Goal: Task Accomplishment & Management: Manage account settings

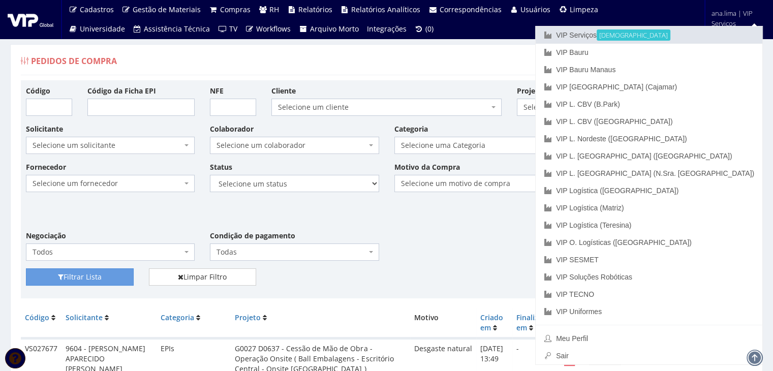
drag, startPoint x: 687, startPoint y: 36, endPoint x: 667, endPoint y: 43, distance: 21.7
click at [687, 35] on link "VIP Serviços Ativa" at bounding box center [649, 34] width 227 height 17
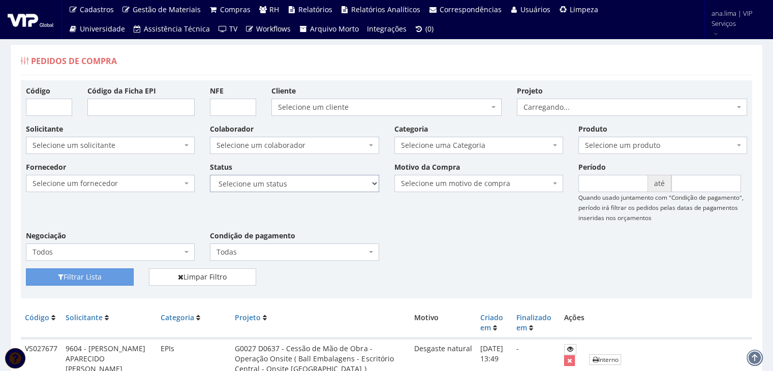
drag, startPoint x: 0, startPoint y: 0, endPoint x: 326, endPoint y: 186, distance: 375.4
click at [326, 186] on select "Selecione um status Cancelado Aguardando Aprovação Diretoria Pedido Aprovado Ag…" at bounding box center [294, 183] width 169 height 17
select select "1"
click at [210, 175] on select "Selecione um status Cancelado Aguardando Aprovação Diretoria Pedido Aprovado Ag…" at bounding box center [294, 183] width 169 height 17
click at [74, 278] on button "Filtrar Lista" at bounding box center [80, 276] width 108 height 17
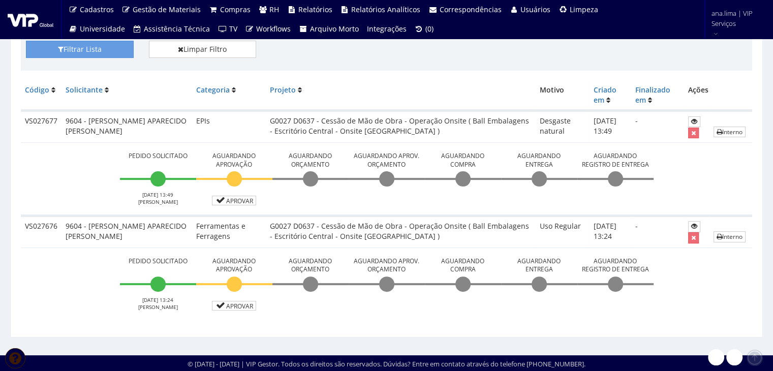
scroll to position [228, 0]
click at [234, 199] on link "Aprovar" at bounding box center [234, 201] width 45 height 10
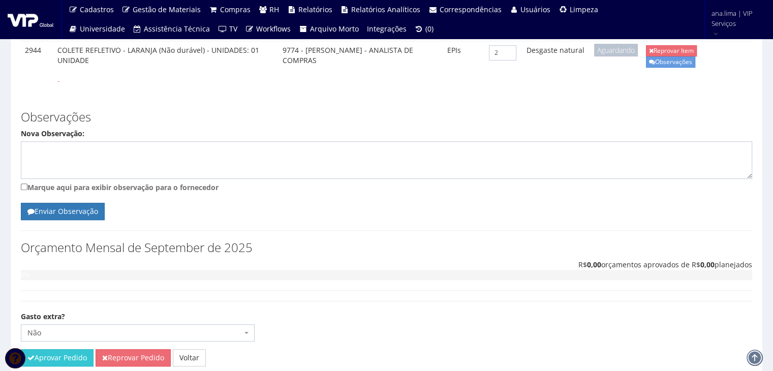
scroll to position [615, 0]
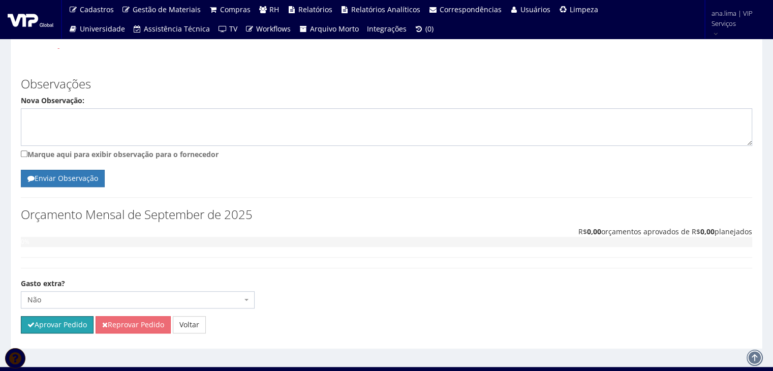
click at [72, 316] on button "Aprovar Pedido" at bounding box center [57, 324] width 73 height 17
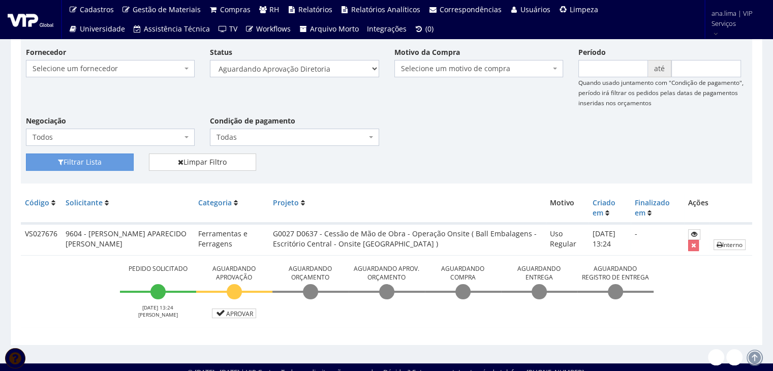
scroll to position [159, 0]
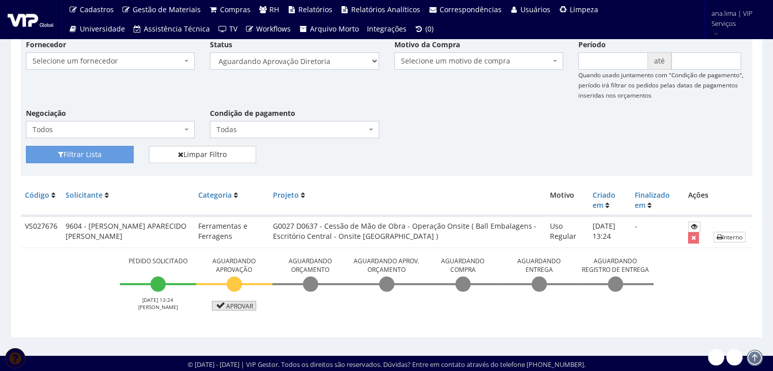
click at [245, 303] on link "Aprovar" at bounding box center [234, 306] width 45 height 10
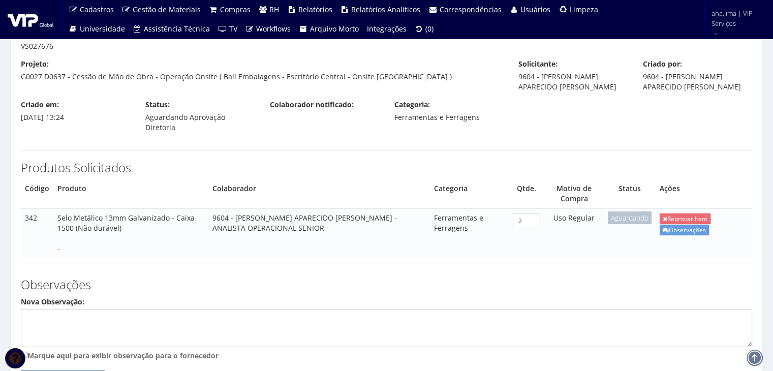
scroll to position [183, 0]
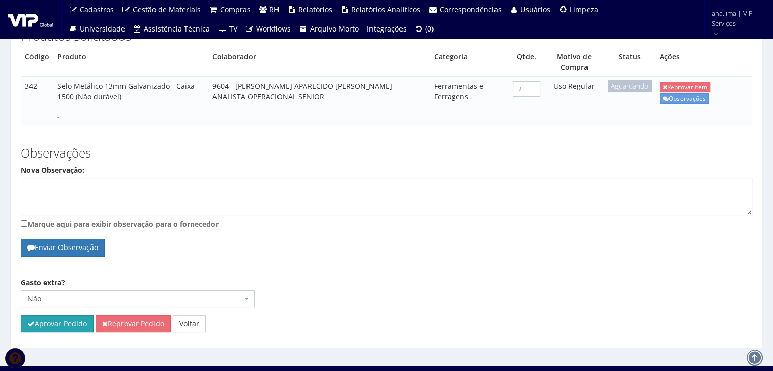
click at [56, 315] on button "Aprovar Pedido" at bounding box center [57, 323] width 73 height 17
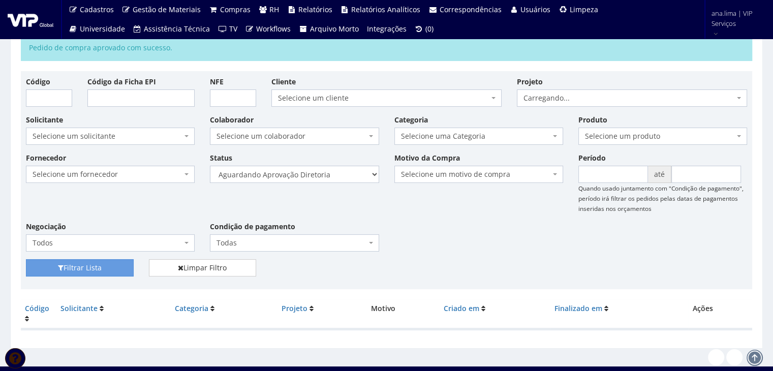
scroll to position [57, 0]
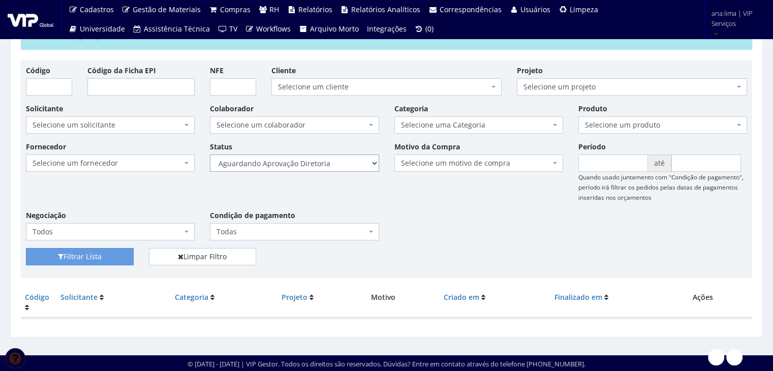
click at [355, 161] on select "Selecione um status Cancelado Aguardando Aprovação Diretoria Pedido Aprovado Ag…" at bounding box center [294, 163] width 169 height 17
click at [210, 155] on select "Selecione um status Cancelado Aguardando Aprovação Diretoria Pedido Aprovado Ag…" at bounding box center [294, 163] width 169 height 17
drag, startPoint x: 112, startPoint y: 253, endPoint x: 124, endPoint y: 244, distance: 14.5
click at [112, 253] on button "Filtrar Lista" at bounding box center [80, 256] width 108 height 17
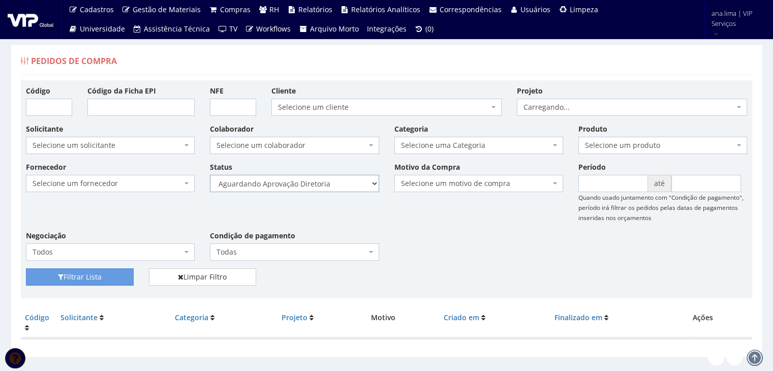
click at [333, 184] on select "Selecione um status Cancelado Aguardando Aprovação Diretoria Pedido Aprovado Ag…" at bounding box center [294, 183] width 169 height 17
select select "4"
click at [210, 175] on select "Selecione um status Cancelado Aguardando Aprovação Diretoria Pedido Aprovado Ag…" at bounding box center [294, 183] width 169 height 17
click at [119, 274] on button "Filtrar Lista" at bounding box center [80, 276] width 108 height 17
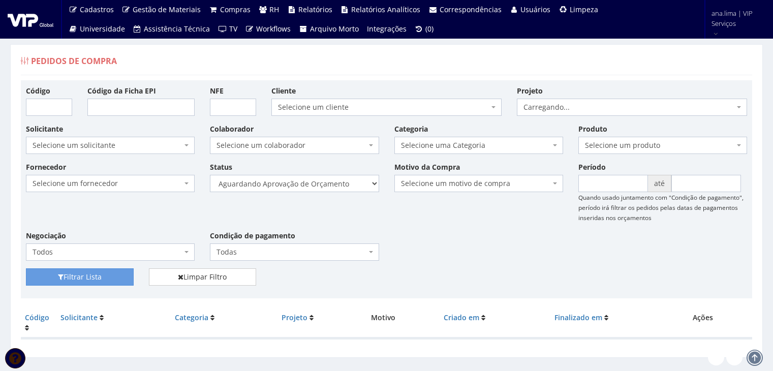
scroll to position [20, 0]
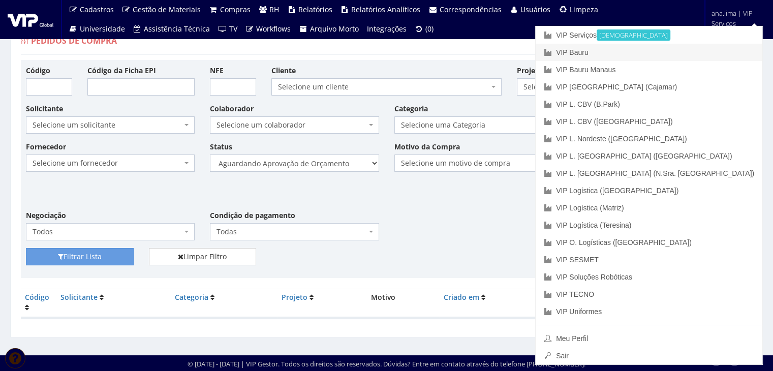
drag, startPoint x: 701, startPoint y: 48, endPoint x: 392, endPoint y: 129, distance: 319.4
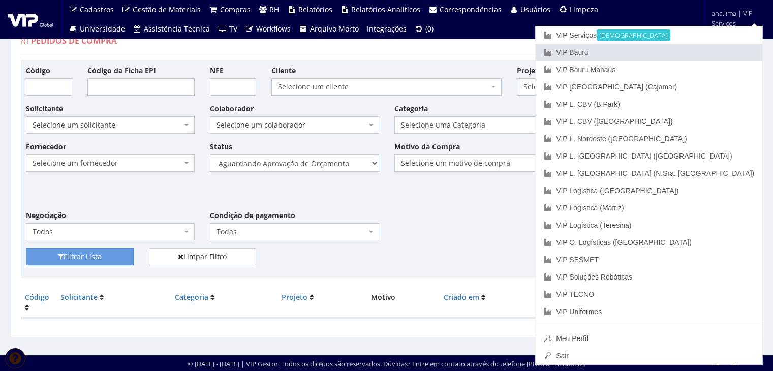
click at [701, 48] on link "VIP Bauru" at bounding box center [649, 52] width 227 height 17
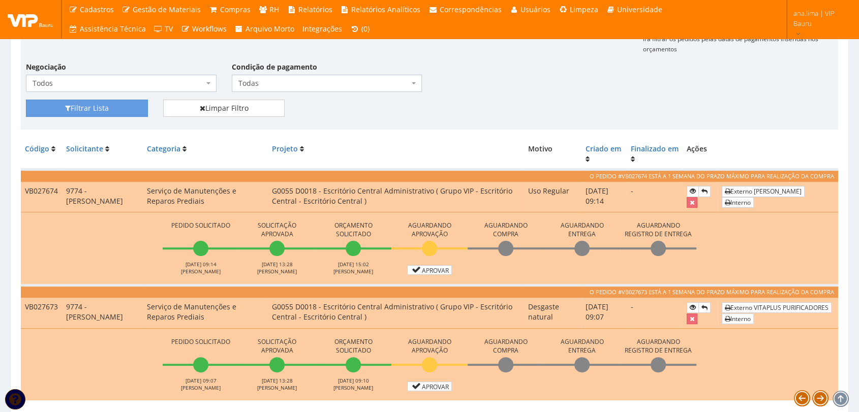
scroll to position [208, 0]
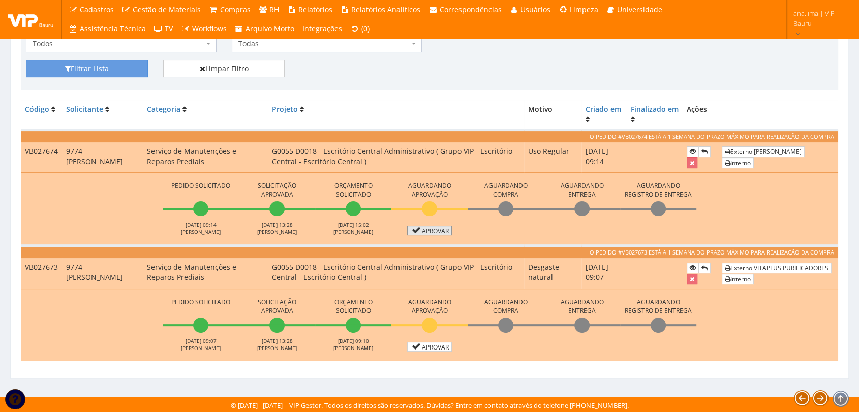
drag, startPoint x: 422, startPoint y: 228, endPoint x: 374, endPoint y: 231, distance: 47.9
click at [422, 228] on link "Aprovar" at bounding box center [429, 231] width 45 height 10
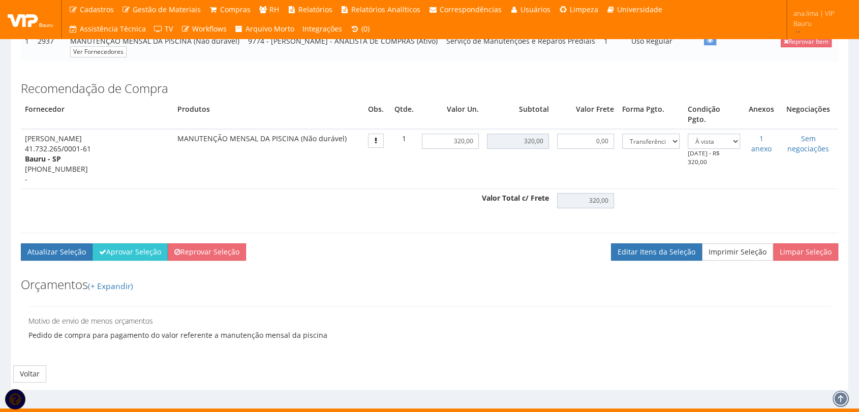
scroll to position [226, 0]
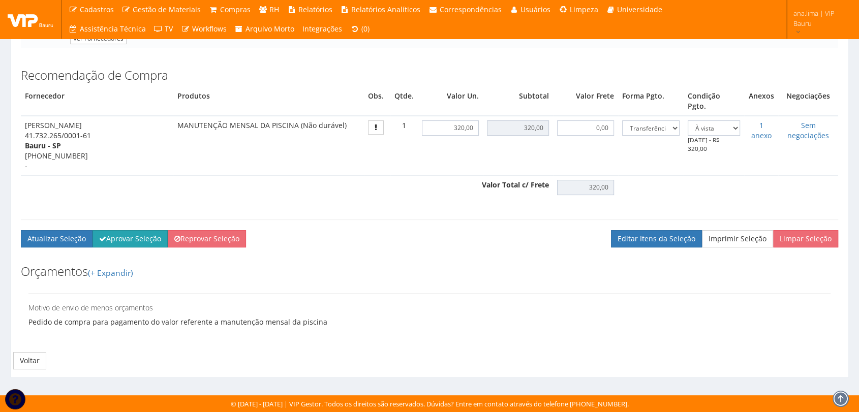
click at [120, 241] on button "Aprovar Seleção" at bounding box center [130, 238] width 75 height 17
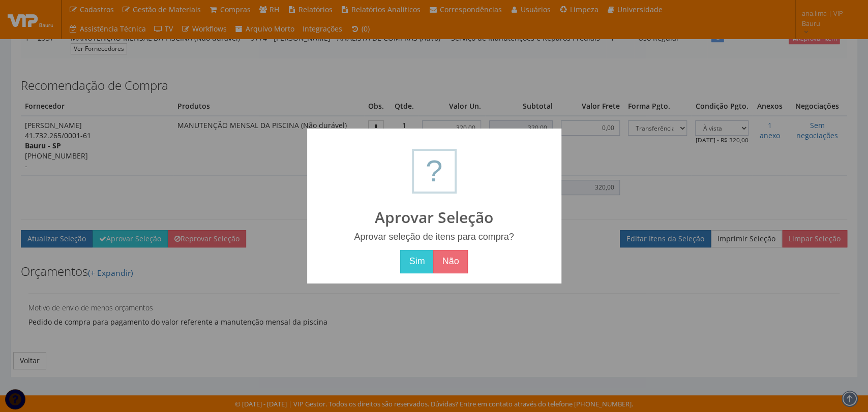
drag, startPoint x: 415, startPoint y: 266, endPoint x: 244, endPoint y: 278, distance: 170.6
click at [413, 267] on button "Sim" at bounding box center [416, 261] width 33 height 23
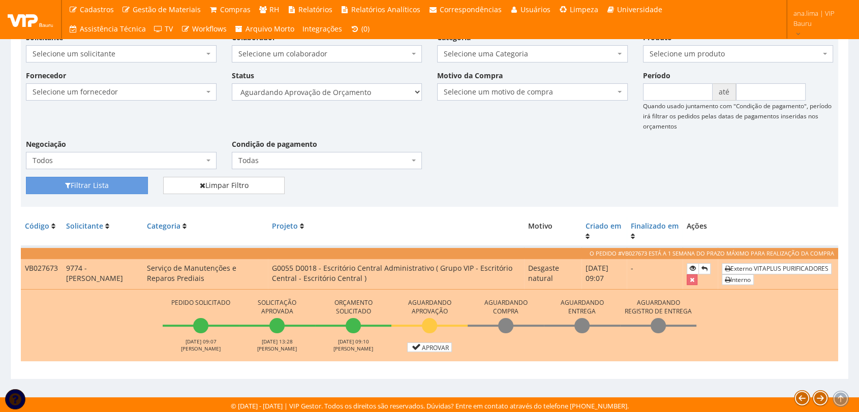
scroll to position [130, 0]
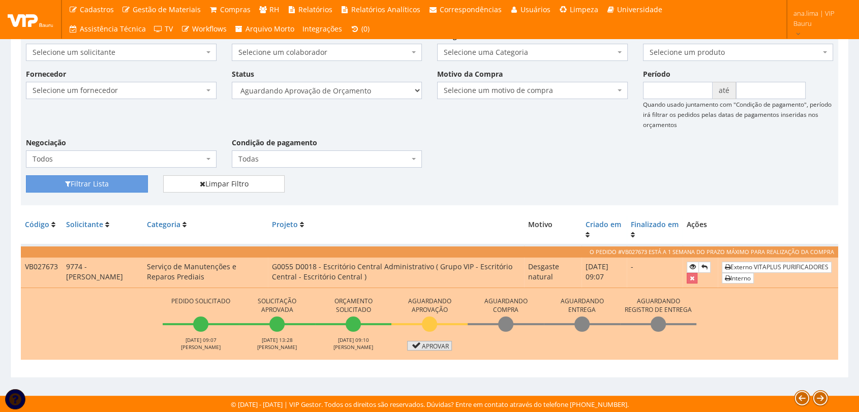
click at [421, 346] on link "Aprovar" at bounding box center [429, 346] width 45 height 10
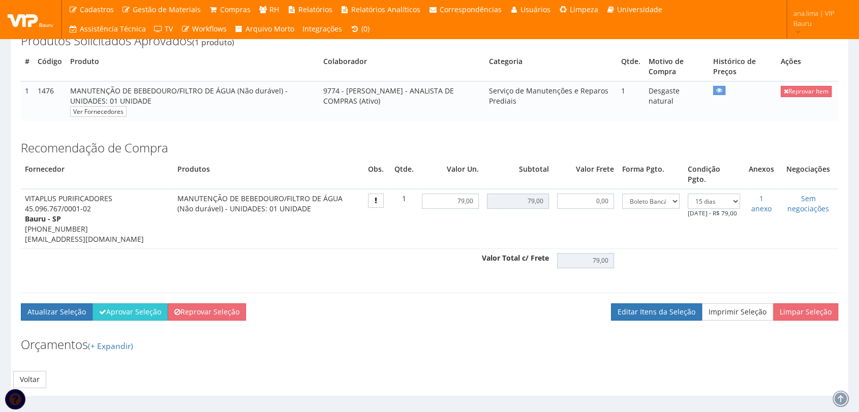
scroll to position [176, 0]
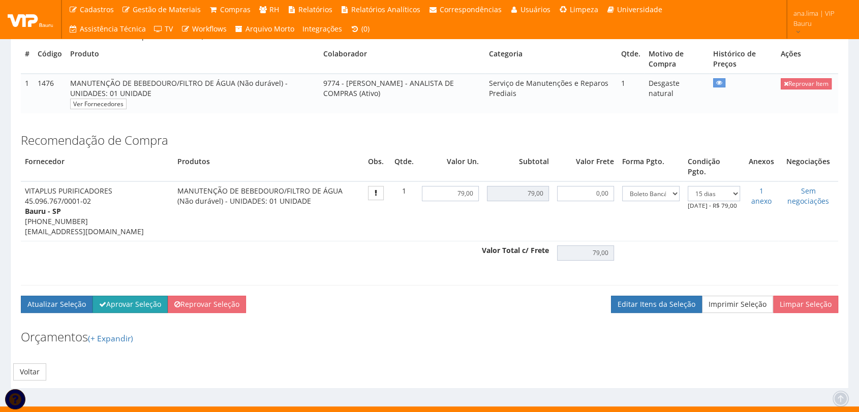
click at [123, 296] on button "Aprovar Seleção" at bounding box center [130, 304] width 75 height 17
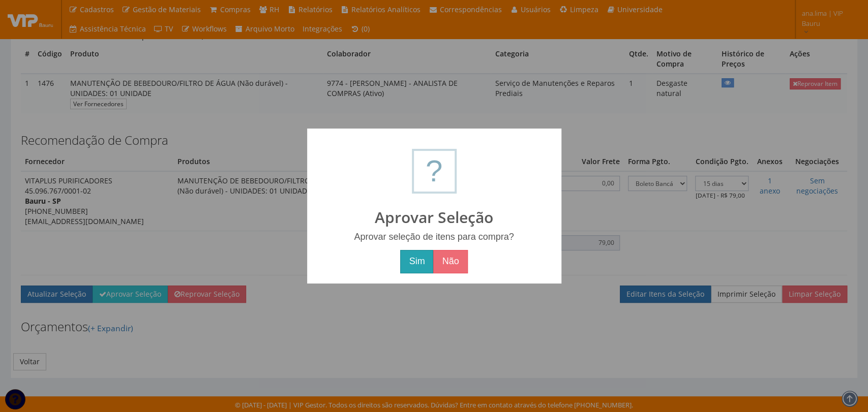
click at [417, 261] on button "Sim" at bounding box center [416, 261] width 33 height 23
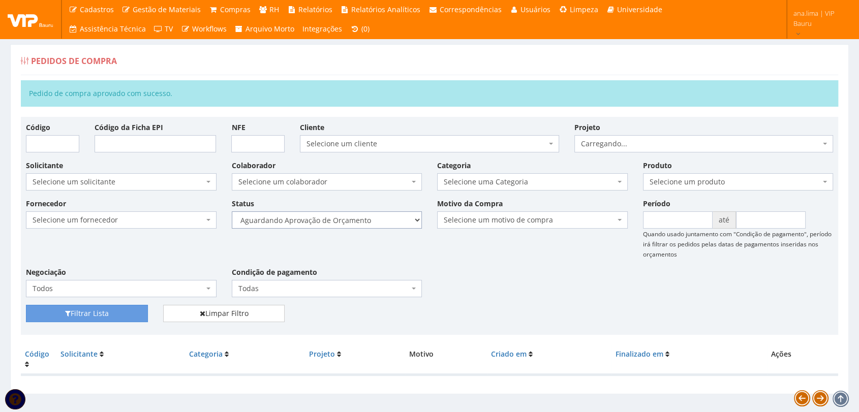
click at [378, 224] on select "Selecione um status Cancelado Aguardando Aprovação Diretoria Pedido Aprovado Ag…" at bounding box center [327, 219] width 191 height 17
select select "1"
click at [232, 211] on select "Selecione um status Cancelado Aguardando Aprovação Diretoria Pedido Aprovado Ag…" at bounding box center [327, 219] width 191 height 17
drag, startPoint x: 90, startPoint y: 315, endPoint x: 108, endPoint y: 309, distance: 18.2
click at [90, 314] on button "Filtrar Lista" at bounding box center [87, 313] width 122 height 17
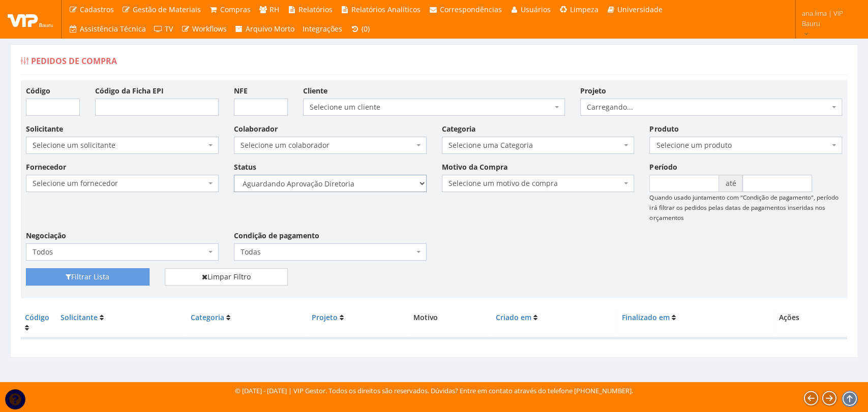
click at [388, 180] on select "Selecione um status Cancelado Aguardando Aprovação Diretoria Pedido Aprovado Ag…" at bounding box center [330, 183] width 193 height 17
select select "4"
click at [234, 175] on select "Selecione um status Cancelado Aguardando Aprovação Diretoria Pedido Aprovado Ag…" at bounding box center [330, 183] width 193 height 17
click at [134, 273] on button "Filtrar Lista" at bounding box center [88, 276] width 124 height 17
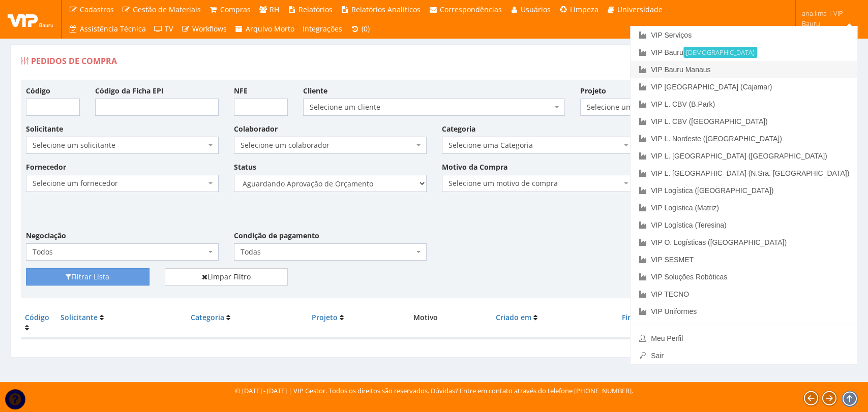
click at [815, 70] on link "VIP Bauru Manaus" at bounding box center [743, 69] width 227 height 17
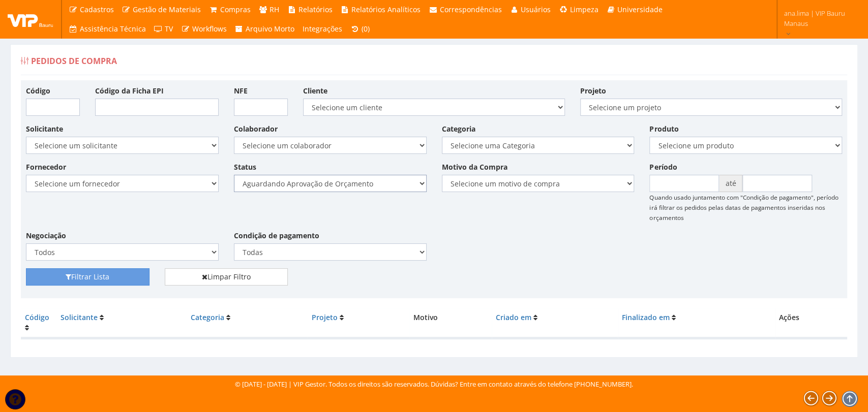
click at [371, 175] on select "Selecione um status Cancelado Aguardando Aprovação Diretoria Pedido Aprovado Ag…" at bounding box center [330, 183] width 193 height 17
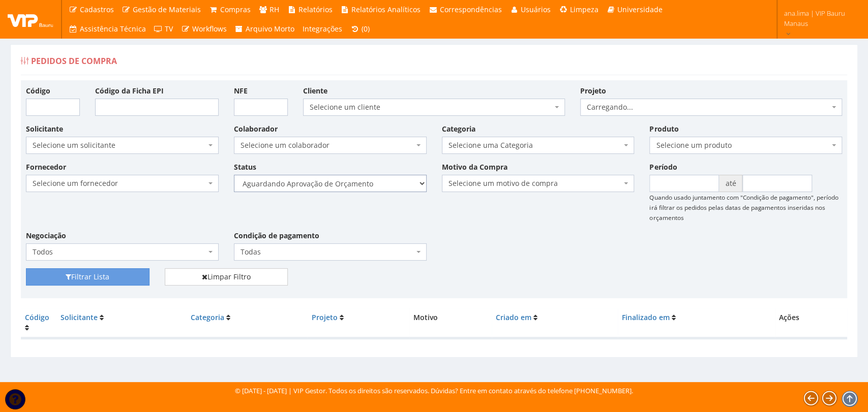
select select "1"
click at [234, 175] on select "Selecione um status Cancelado Aguardando Aprovação Diretoria Pedido Aprovado Ag…" at bounding box center [330, 183] width 193 height 17
click at [110, 281] on button "Filtrar Lista" at bounding box center [88, 276] width 124 height 17
drag, startPoint x: 0, startPoint y: 0, endPoint x: 349, endPoint y: 188, distance: 396.2
click at [349, 188] on select "Selecione um status Cancelado Aguardando Aprovação Diretoria Pedido Aprovado Ag…" at bounding box center [330, 183] width 193 height 17
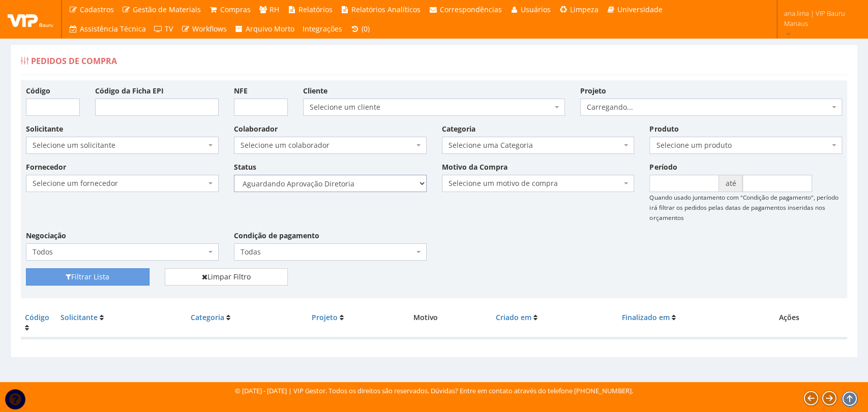
select select "4"
click at [234, 175] on select "Selecione um status Cancelado Aguardando Aprovação Diretoria Pedido Aprovado Ag…" at bounding box center [330, 183] width 193 height 17
click at [79, 273] on button "Filtrar Lista" at bounding box center [88, 276] width 124 height 17
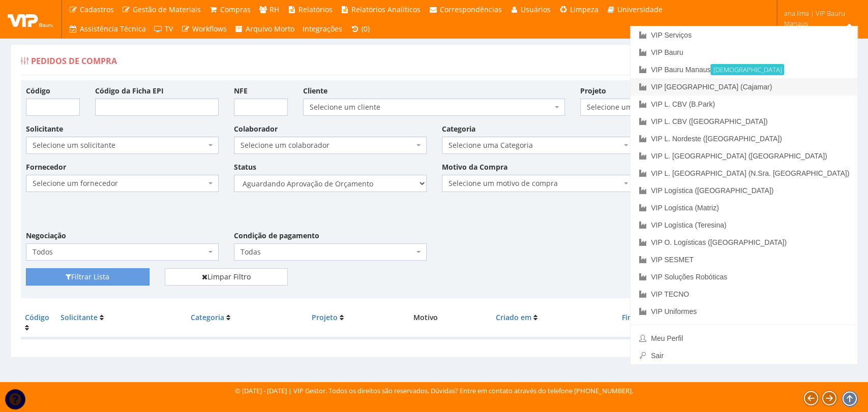
click at [802, 84] on link "VIP [GEOGRAPHIC_DATA] (Cajamar)" at bounding box center [743, 86] width 227 height 17
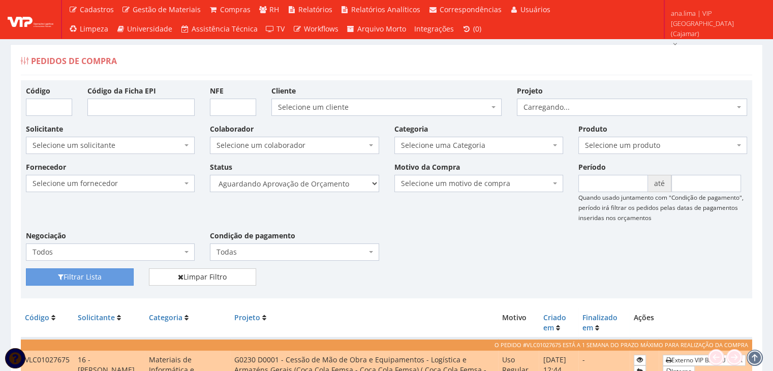
scroll to position [144, 0]
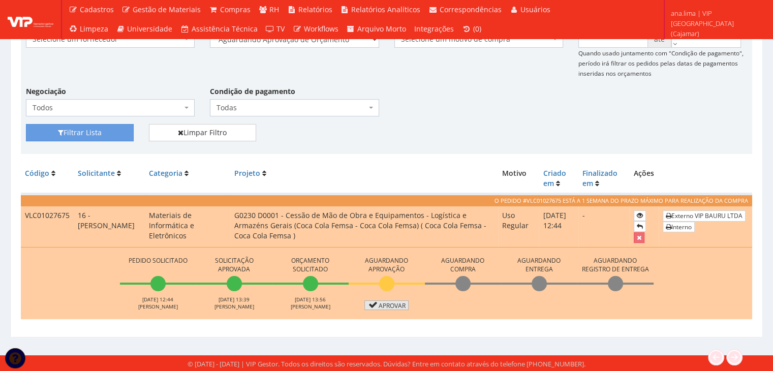
click at [406, 303] on link "Aprovar" at bounding box center [386, 305] width 45 height 10
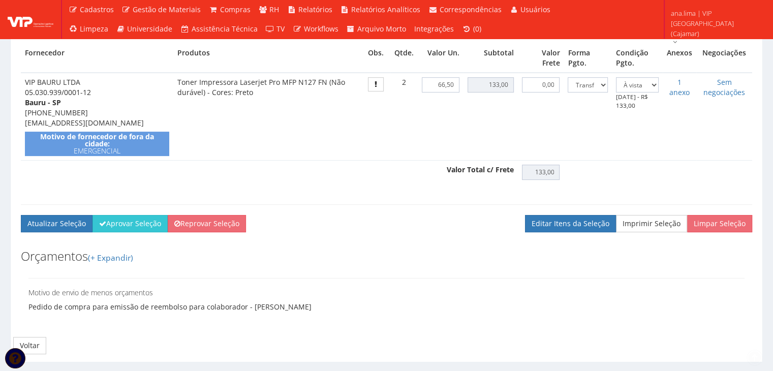
scroll to position [305, 0]
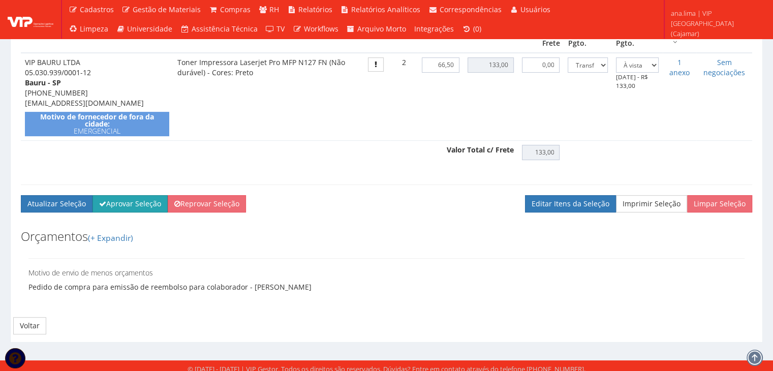
click at [118, 207] on button "Aprovar Seleção" at bounding box center [130, 203] width 75 height 17
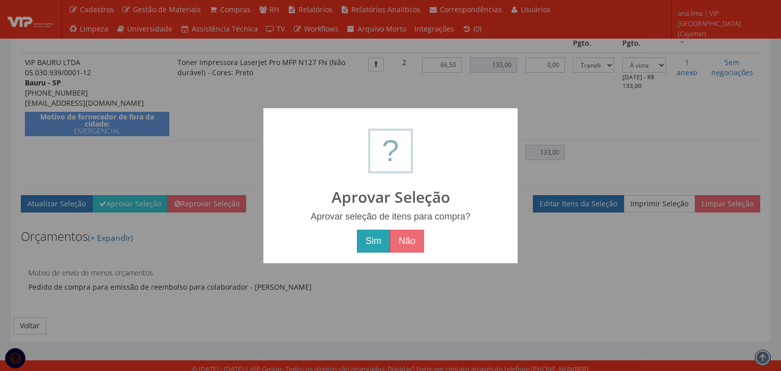
click at [366, 244] on button "Sim" at bounding box center [373, 241] width 33 height 23
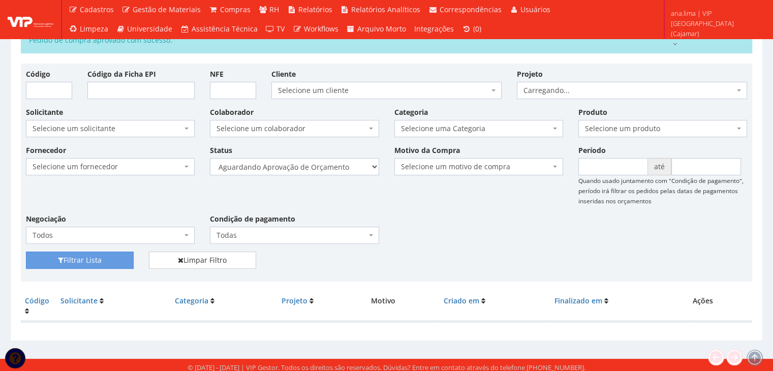
scroll to position [57, 0]
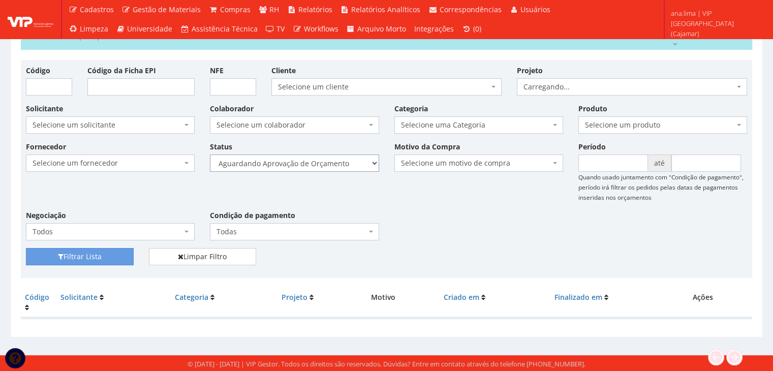
click at [346, 167] on select "Selecione um status Cancelado Aguardando Aprovação Diretoria Pedido Aprovado Ag…" at bounding box center [294, 163] width 169 height 17
select select "1"
click at [210, 155] on select "Selecione um status Cancelado Aguardando Aprovação Diretoria Pedido Aprovado Ag…" at bounding box center [294, 163] width 169 height 17
drag, startPoint x: 99, startPoint y: 254, endPoint x: 271, endPoint y: 183, distance: 186.5
click at [99, 254] on button "Filtrar Lista" at bounding box center [80, 256] width 108 height 17
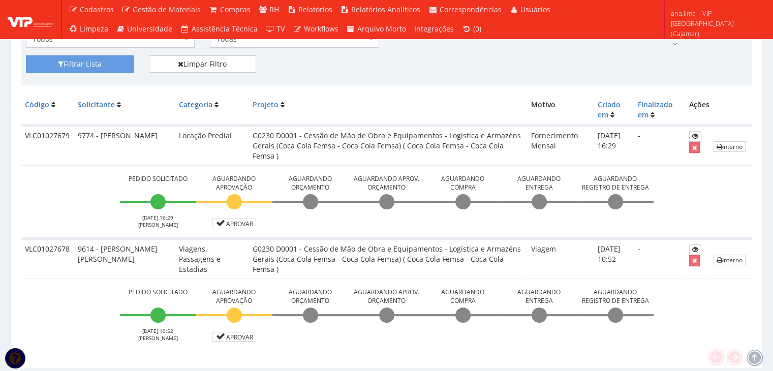
scroll to position [244, 0]
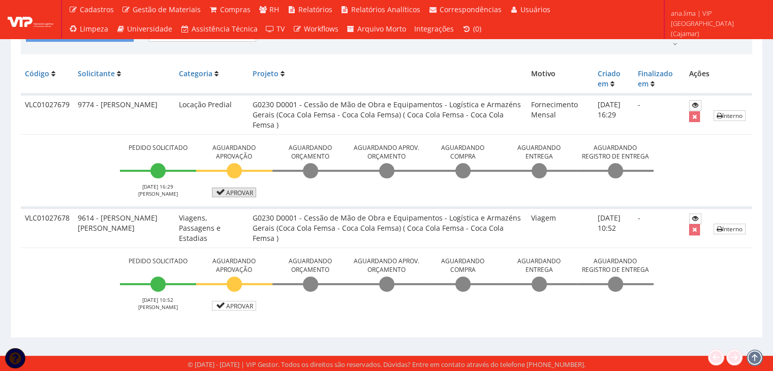
click at [243, 193] on link "Aprovar" at bounding box center [234, 193] width 45 height 10
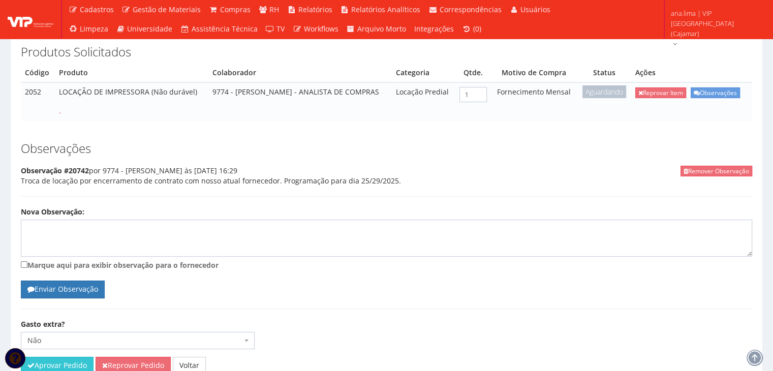
scroll to position [203, 0]
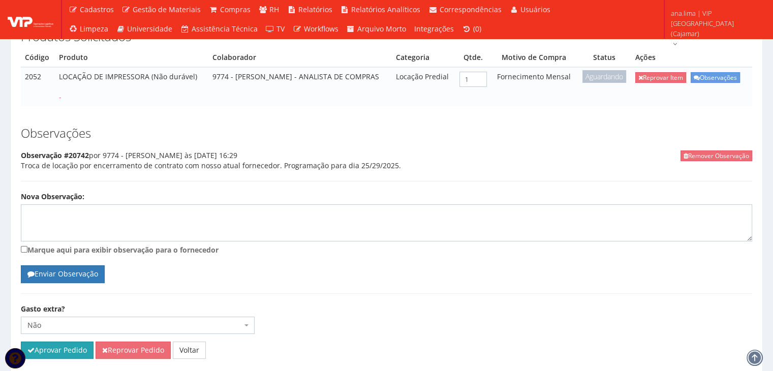
click at [55, 342] on button "Aprovar Pedido" at bounding box center [57, 350] width 73 height 17
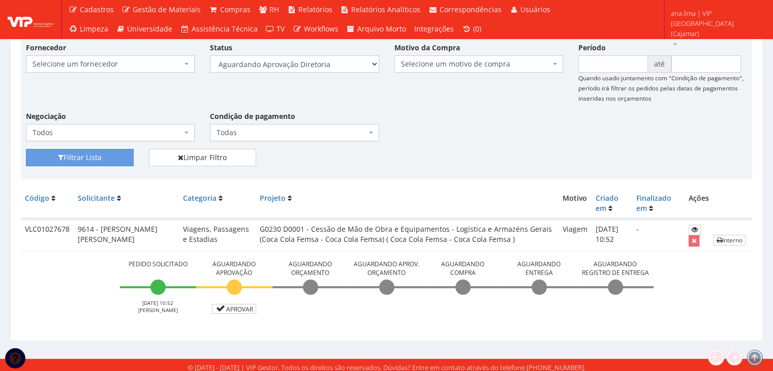
scroll to position [159, 0]
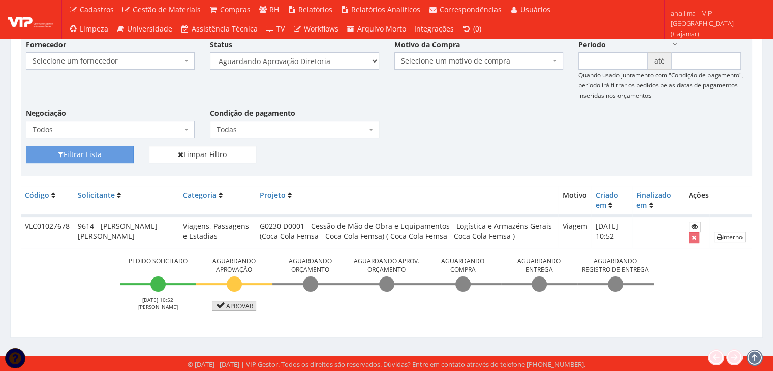
click at [242, 301] on link "Aprovar" at bounding box center [234, 306] width 45 height 10
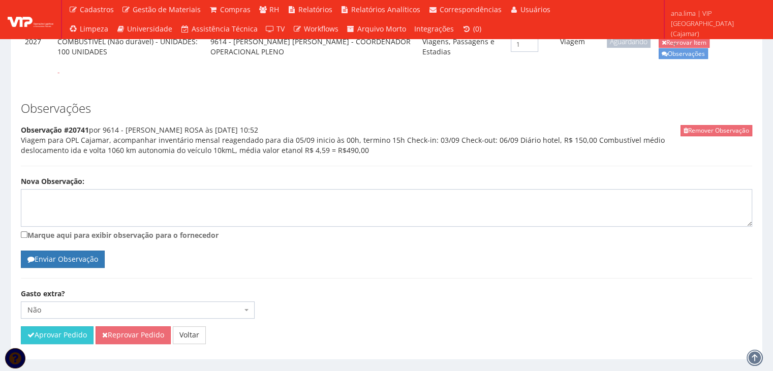
scroll to position [379, 0]
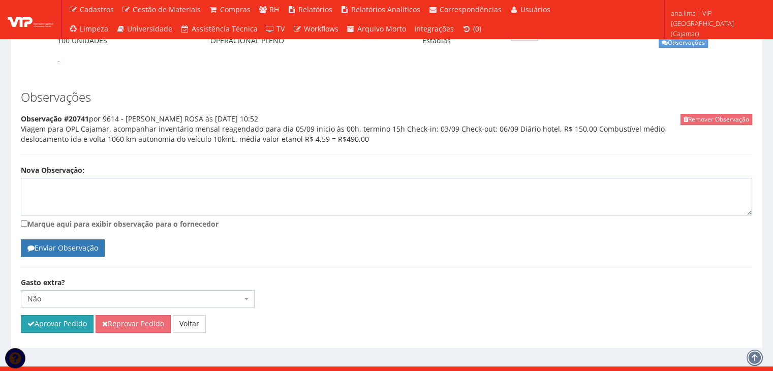
click at [58, 318] on button "Aprovar Pedido" at bounding box center [57, 323] width 73 height 17
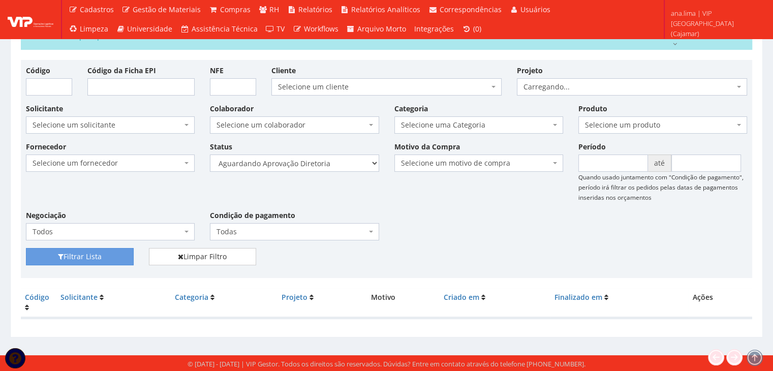
scroll to position [57, 0]
click at [345, 165] on select "Selecione um status Cancelado Aguardando Aprovação Diretoria Pedido Aprovado Ag…" at bounding box center [294, 163] width 169 height 17
click at [210, 155] on select "Selecione um status Cancelado Aguardando Aprovação Diretoria Pedido Aprovado Ag…" at bounding box center [294, 163] width 169 height 17
drag, startPoint x: 115, startPoint y: 257, endPoint x: 134, endPoint y: 252, distance: 19.6
click at [117, 257] on button "Filtrar Lista" at bounding box center [80, 256] width 108 height 17
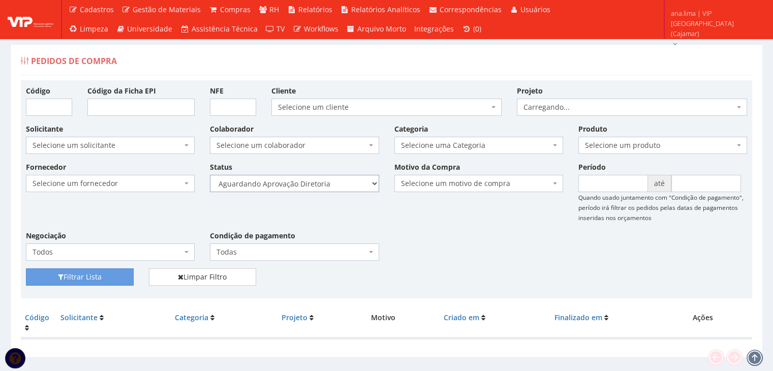
click at [329, 184] on select "Selecione um status Cancelado Aguardando Aprovação Diretoria Pedido Aprovado Ag…" at bounding box center [294, 183] width 169 height 17
select select "4"
click at [210, 175] on select "Selecione um status Cancelado Aguardando Aprovação Diretoria Pedido Aprovado Ag…" at bounding box center [294, 183] width 169 height 17
click at [115, 275] on button "Filtrar Lista" at bounding box center [80, 276] width 108 height 17
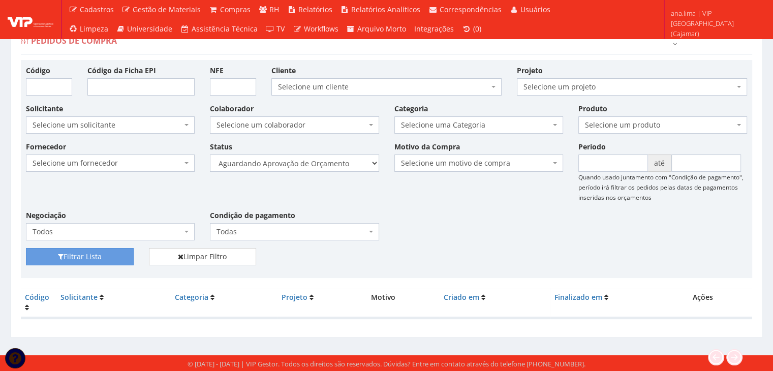
scroll to position [20, 0]
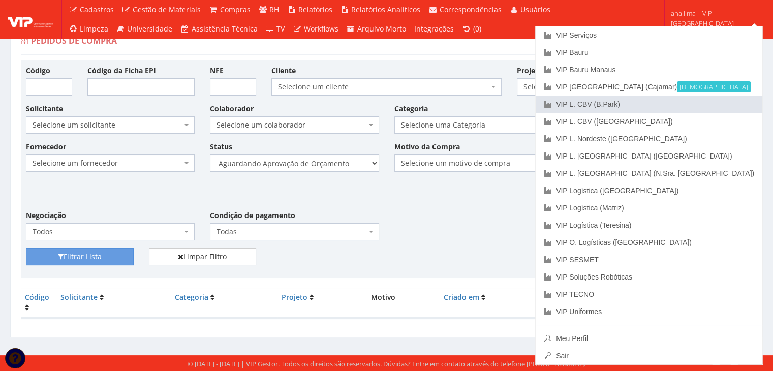
drag, startPoint x: 726, startPoint y: 104, endPoint x: 670, endPoint y: 110, distance: 56.2
click at [725, 104] on link "VIP L. CBV (B.Park)" at bounding box center [649, 104] width 227 height 17
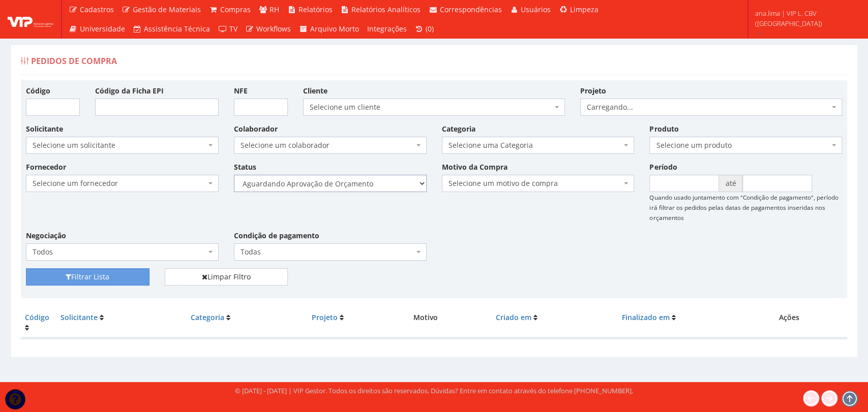
click at [360, 184] on select "Selecione um status Cancelado Aguardando Aprovação Diretoria Pedido Aprovado Ag…" at bounding box center [330, 183] width 193 height 17
select select "1"
click at [234, 175] on select "Selecione um status Cancelado Aguardando Aprovação Diretoria Pedido Aprovado Ag…" at bounding box center [330, 183] width 193 height 17
click at [131, 278] on button "Filtrar Lista" at bounding box center [88, 276] width 124 height 17
click at [379, 183] on select "Selecione um status Cancelado Aguardando Aprovação Diretoria Pedido Aprovado Ag…" at bounding box center [330, 183] width 193 height 17
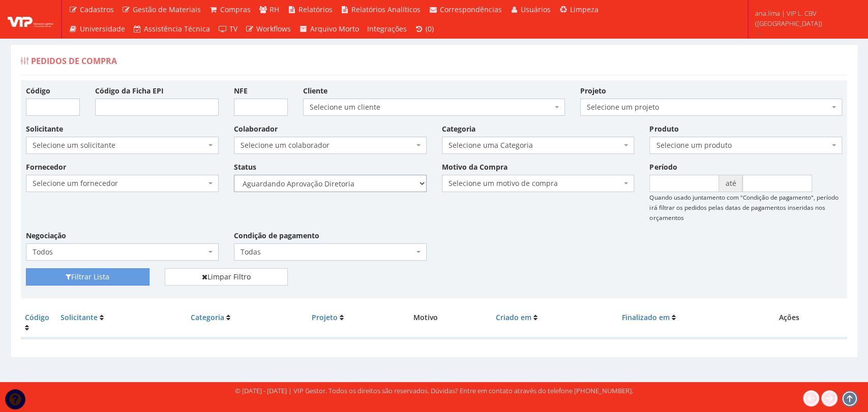
select select "4"
click at [234, 175] on select "Selecione um status Cancelado Aguardando Aprovação Diretoria Pedido Aprovado Ag…" at bounding box center [330, 183] width 193 height 17
click at [112, 276] on button "Filtrar Lista" at bounding box center [88, 276] width 124 height 17
click at [350, 183] on select "Selecione um status Cancelado Aguardando Aprovação Diretoria Pedido Aprovado Ag…" at bounding box center [330, 183] width 193 height 17
select select "1"
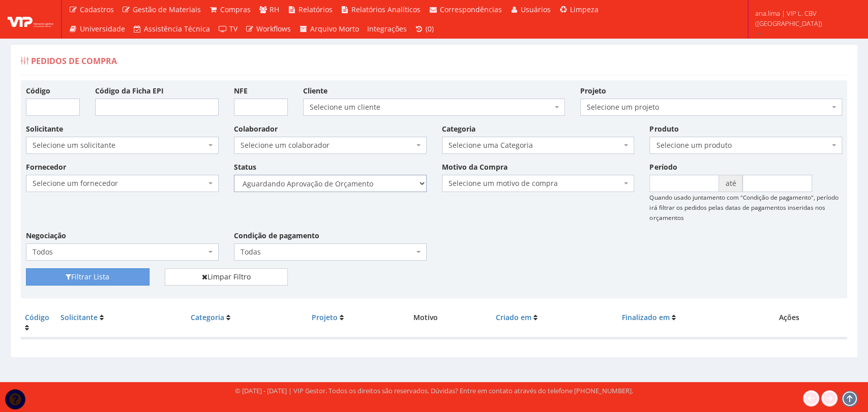
click at [234, 175] on select "Selecione um status Cancelado Aguardando Aprovação Diretoria Pedido Aprovado Ag…" at bounding box center [330, 183] width 193 height 17
click at [108, 276] on button "Filtrar Lista" at bounding box center [88, 276] width 124 height 17
click at [373, 180] on select "Selecione um status Cancelado Aguardando Aprovação Diretoria Pedido Aprovado Ag…" at bounding box center [330, 183] width 193 height 17
select select "4"
click at [234, 175] on select "Selecione um status Cancelado Aguardando Aprovação Diretoria Pedido Aprovado Ag…" at bounding box center [330, 183] width 193 height 17
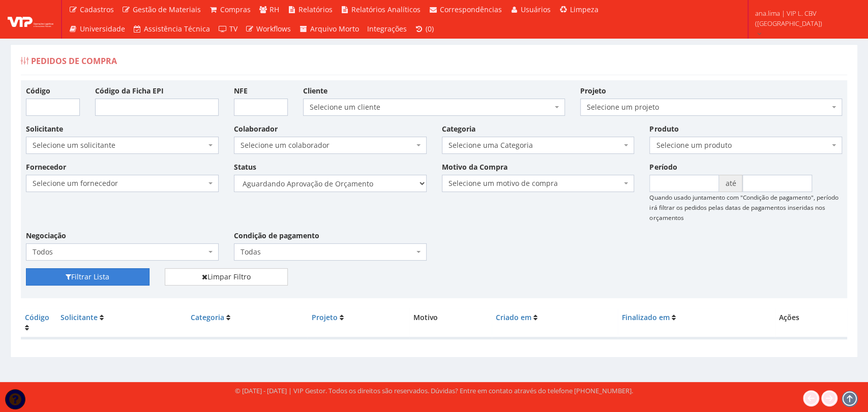
click at [105, 275] on button "Filtrar Lista" at bounding box center [88, 276] width 124 height 17
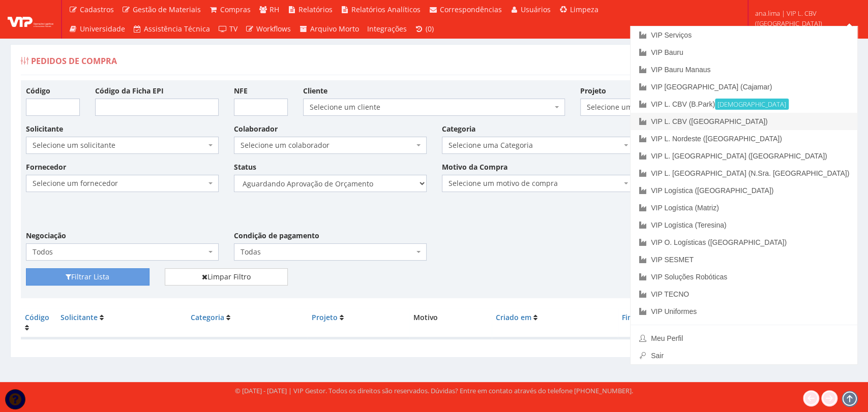
click at [805, 127] on link "VIP L. CBV ([GEOGRAPHIC_DATA])" at bounding box center [743, 121] width 227 height 17
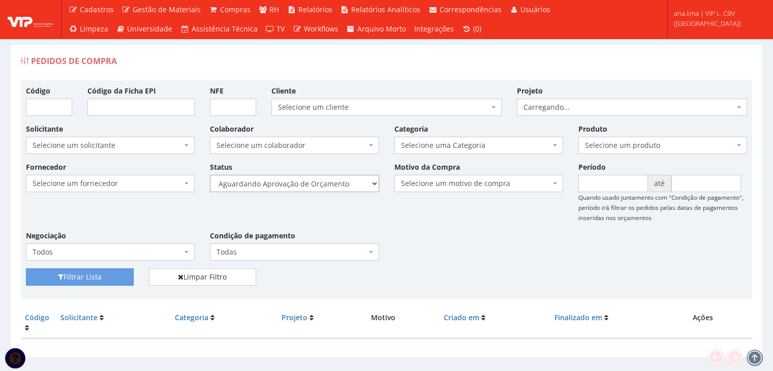
drag, startPoint x: 0, startPoint y: 0, endPoint x: 338, endPoint y: 184, distance: 384.8
click at [338, 184] on select "Selecione um status Cancelado Aguardando Aprovação Diretoria Pedido Aprovado Ag…" at bounding box center [294, 183] width 169 height 17
select select "1"
click at [210, 175] on select "Selecione um status Cancelado Aguardando Aprovação Diretoria Pedido Aprovado Ag…" at bounding box center [294, 183] width 169 height 17
click at [123, 274] on button "Filtrar Lista" at bounding box center [80, 276] width 108 height 17
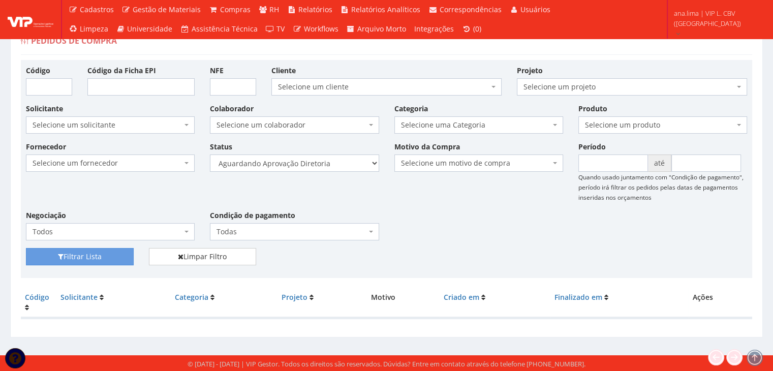
scroll to position [20, 0]
click at [352, 161] on select "Selecione um status Cancelado Aguardando Aprovação Diretoria Pedido Aprovado Ag…" at bounding box center [294, 163] width 169 height 17
select select "4"
click at [210, 155] on select "Selecione um status Cancelado Aguardando Aprovação Diretoria Pedido Aprovado Ag…" at bounding box center [294, 163] width 169 height 17
click at [106, 256] on button "Filtrar Lista" at bounding box center [80, 256] width 108 height 17
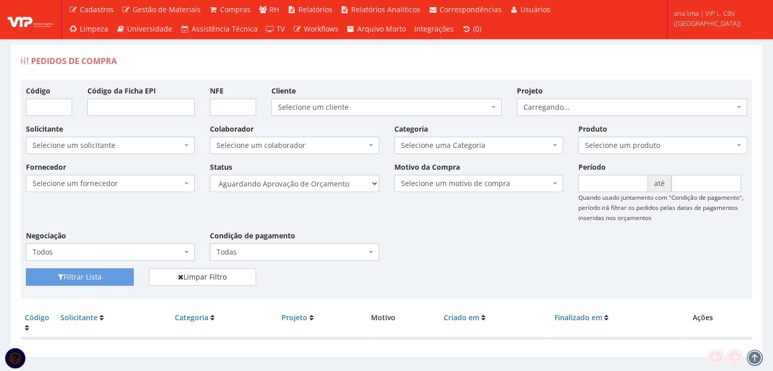
scroll to position [20, 0]
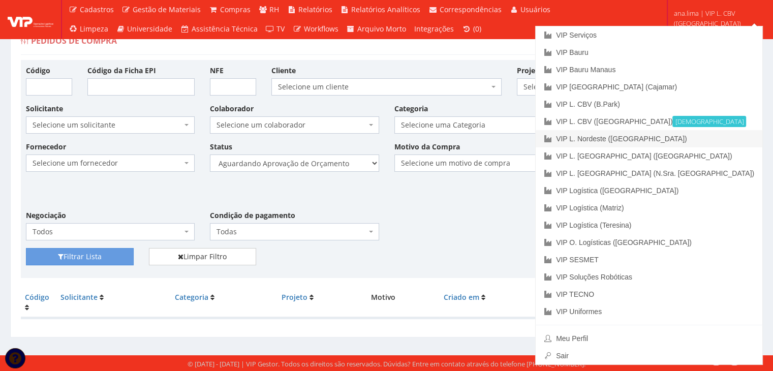
click at [717, 142] on link "VIP L. Nordeste ([GEOGRAPHIC_DATA])" at bounding box center [649, 138] width 227 height 17
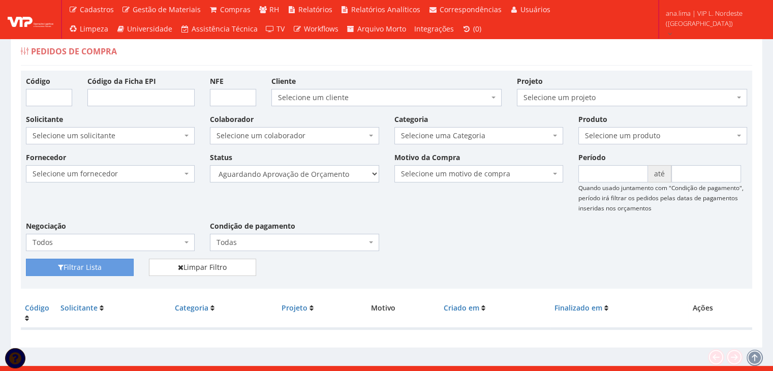
scroll to position [20, 0]
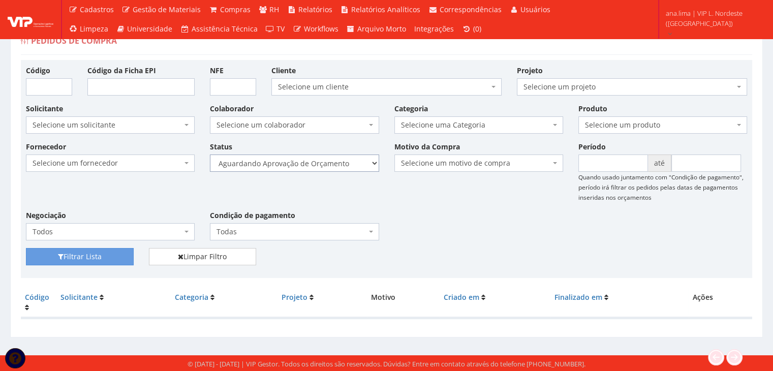
click at [344, 165] on select "Selecione um status Cancelado Aguardando Aprovação Diretoria Pedido Aprovado Ag…" at bounding box center [294, 163] width 169 height 17
select select "1"
click at [210, 155] on select "Selecione um status Cancelado Aguardando Aprovação Diretoria Pedido Aprovado Ag…" at bounding box center [294, 163] width 169 height 17
click at [121, 256] on button "Filtrar Lista" at bounding box center [80, 256] width 108 height 17
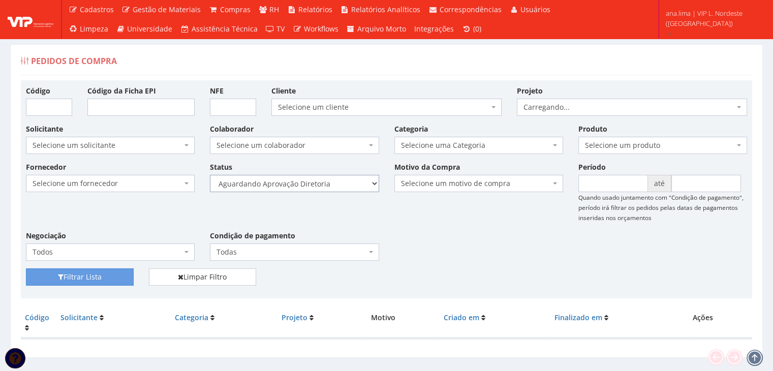
drag, startPoint x: 0, startPoint y: 0, endPoint x: 342, endPoint y: 181, distance: 386.8
click at [342, 181] on select "Selecione um status Cancelado Aguardando Aprovação Diretoria Pedido Aprovado Ag…" at bounding box center [294, 183] width 169 height 17
select select "4"
click at [210, 175] on select "Selecione um status Cancelado Aguardando Aprovação Diretoria Pedido Aprovado Ag…" at bounding box center [294, 183] width 169 height 17
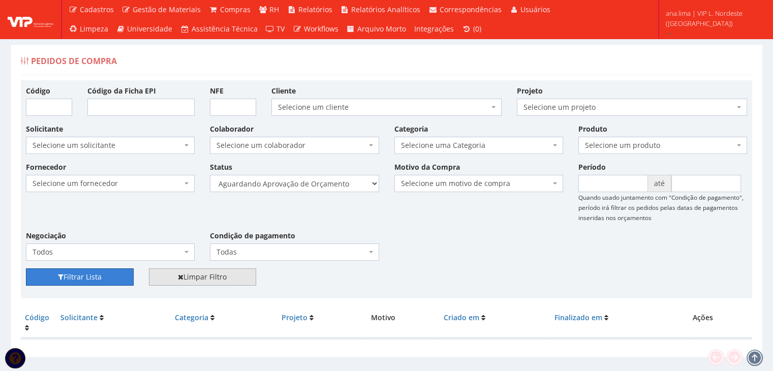
drag, startPoint x: 117, startPoint y: 279, endPoint x: 153, endPoint y: 269, distance: 37.5
click at [117, 280] on button "Filtrar Lista" at bounding box center [80, 276] width 108 height 17
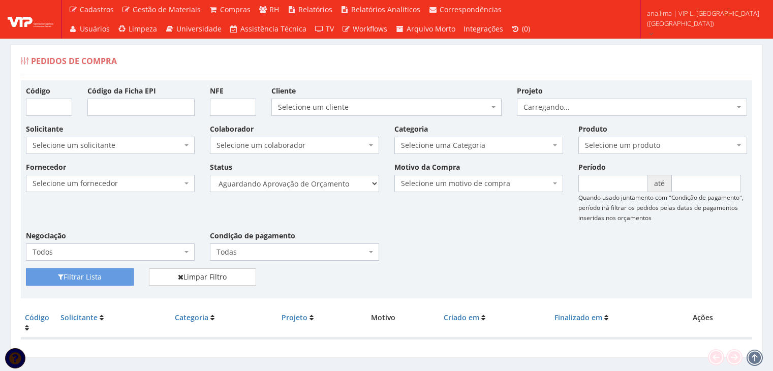
click at [356, 183] on select "Selecione um status Cancelado Aguardando Aprovação Diretoria Pedido Aprovado Ag…" at bounding box center [294, 183] width 169 height 17
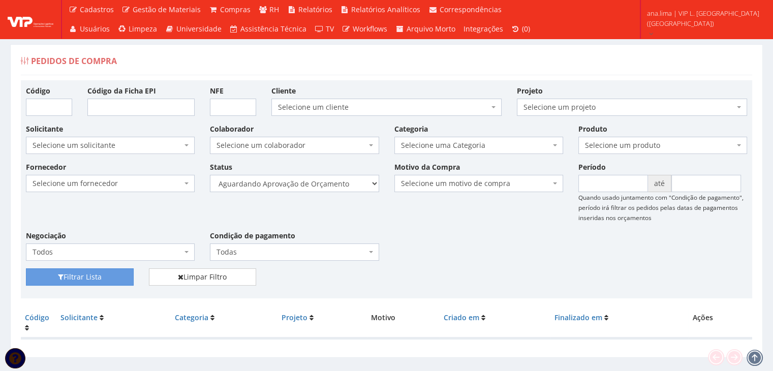
select select "1"
click at [210, 175] on select "Selecione um status Cancelado Aguardando Aprovação Diretoria Pedido Aprovado Ag…" at bounding box center [294, 183] width 169 height 17
click at [111, 274] on button "Filtrar Lista" at bounding box center [80, 276] width 108 height 17
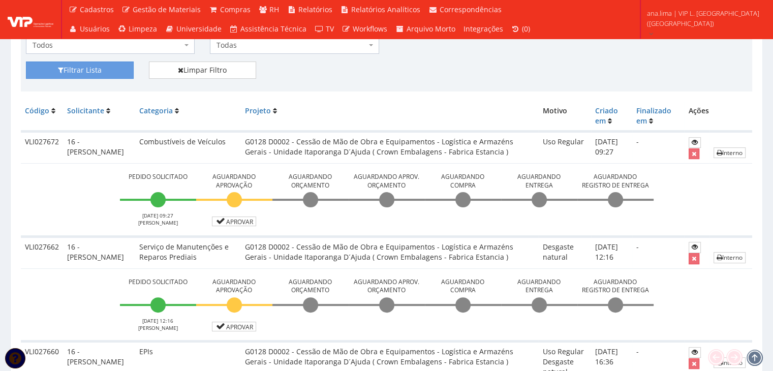
scroll to position [203, 0]
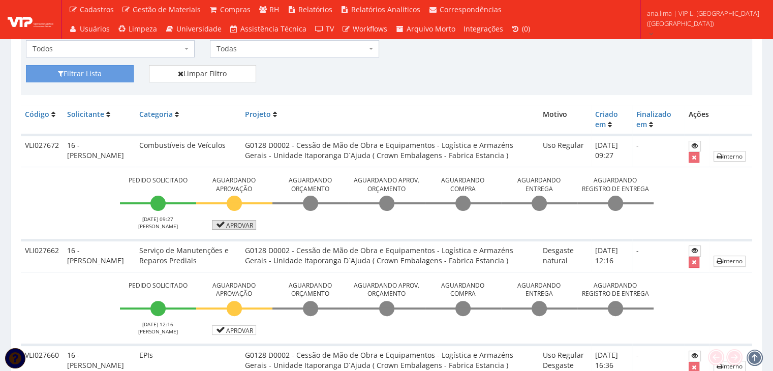
drag, startPoint x: 224, startPoint y: 224, endPoint x: 239, endPoint y: 223, distance: 15.3
click at [225, 224] on icon at bounding box center [221, 224] width 12 height 7
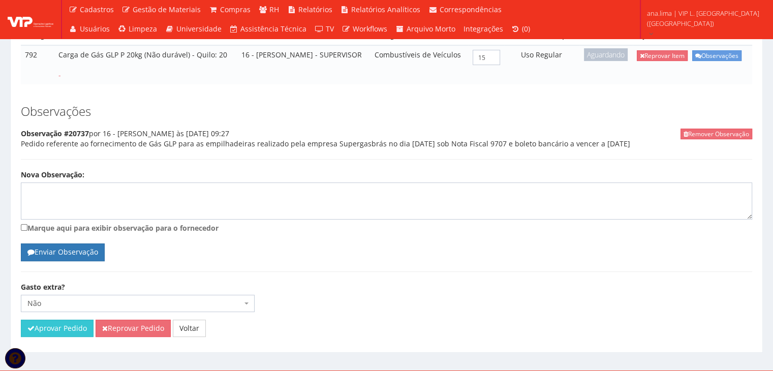
scroll to position [230, 0]
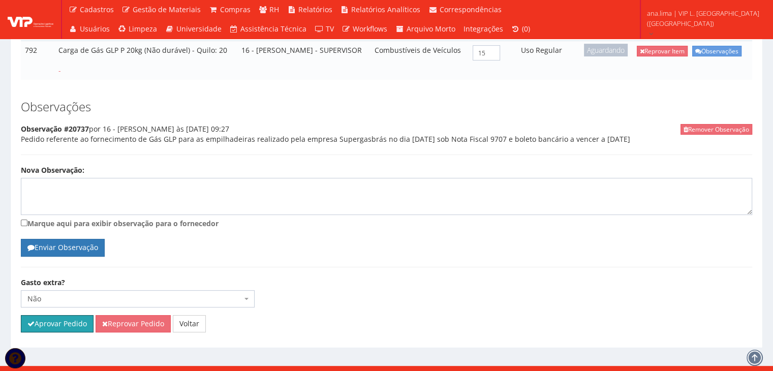
drag, startPoint x: 79, startPoint y: 310, endPoint x: 415, endPoint y: 51, distance: 423.3
click at [79, 315] on button "Aprovar Pedido" at bounding box center [57, 323] width 73 height 17
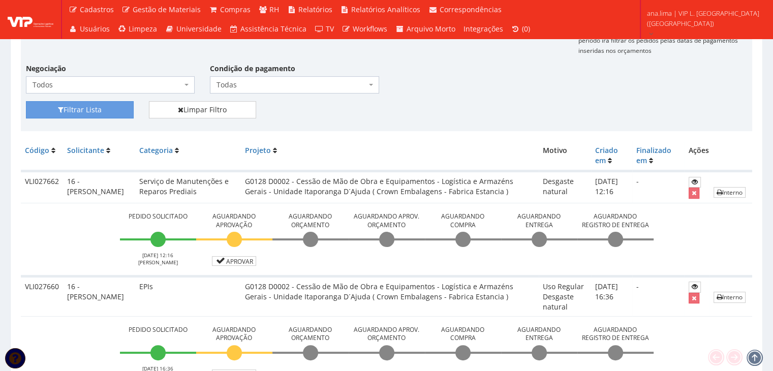
scroll to position [203, 0]
click at [247, 262] on link "Aprovar" at bounding box center [234, 262] width 45 height 10
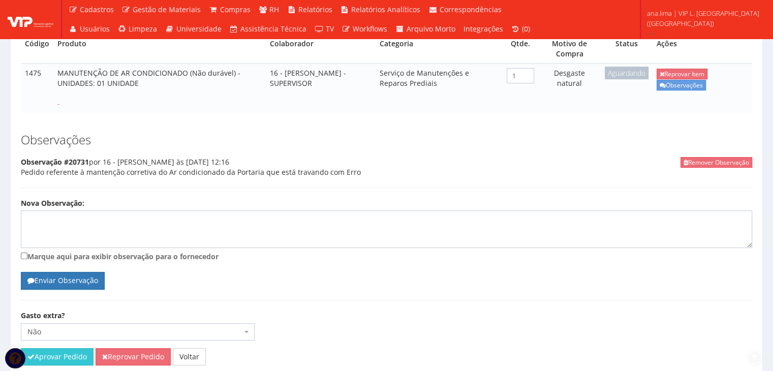
scroll to position [240, 0]
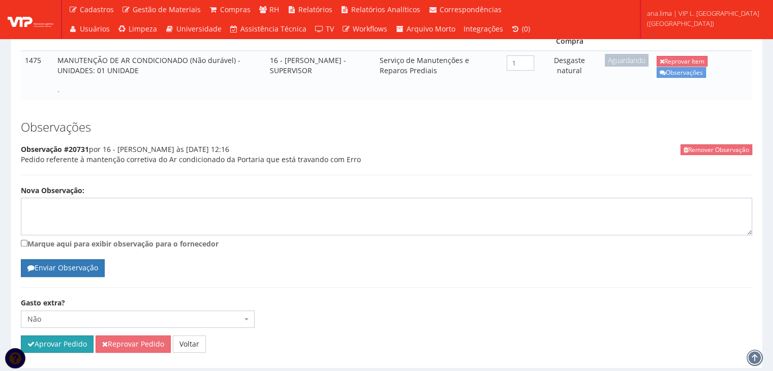
click at [74, 335] on button "Aprovar Pedido" at bounding box center [57, 343] width 73 height 17
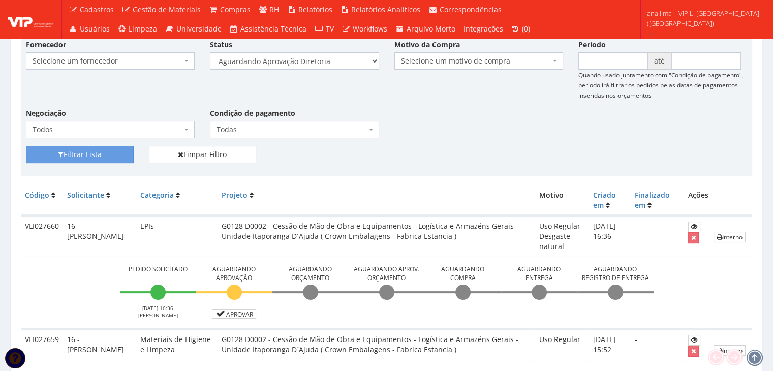
scroll to position [254, 0]
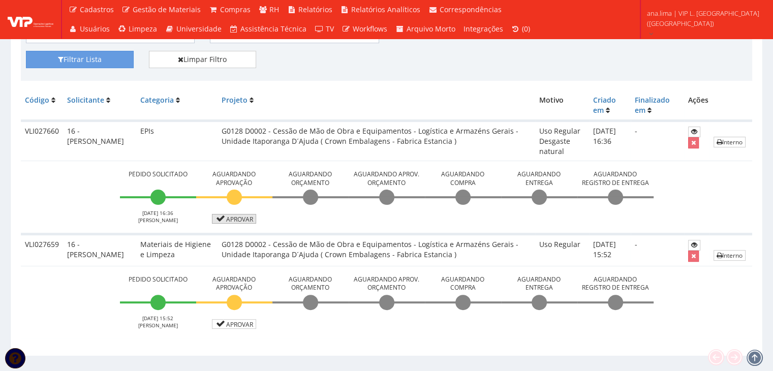
click at [232, 219] on link "Aprovar" at bounding box center [234, 219] width 45 height 10
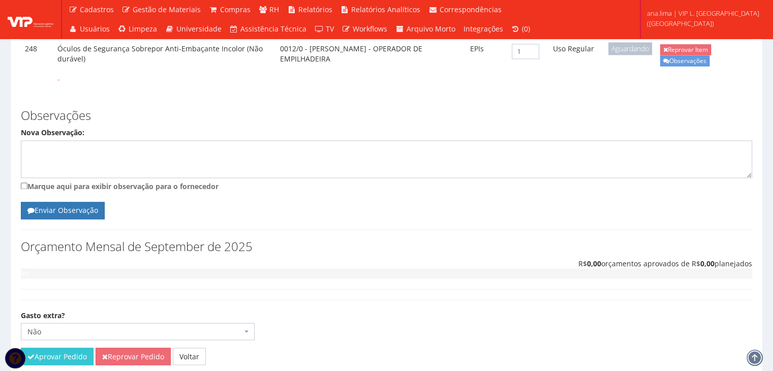
scroll to position [1683, 0]
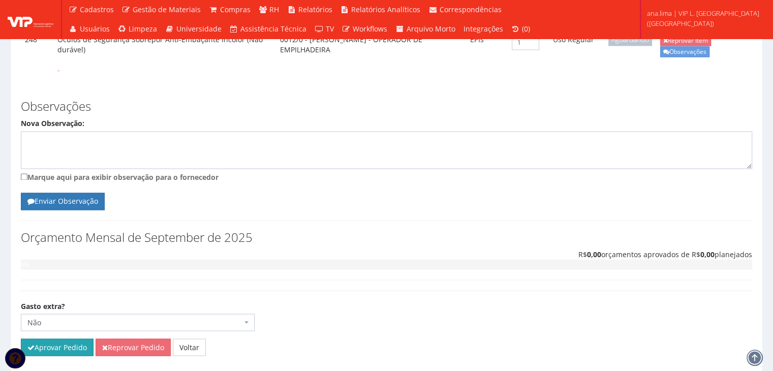
click at [72, 339] on button "Aprovar Pedido" at bounding box center [57, 347] width 73 height 17
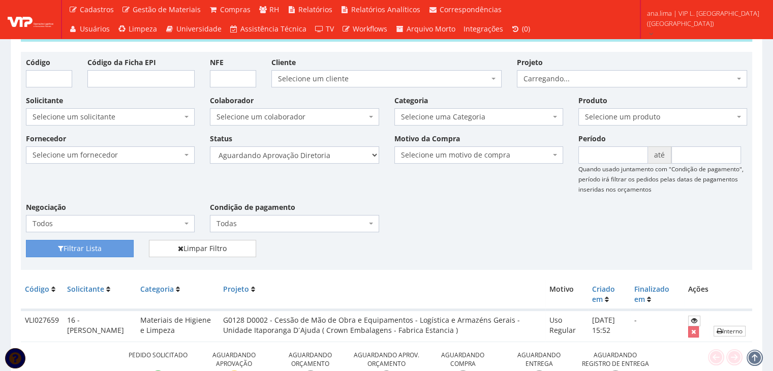
scroll to position [159, 0]
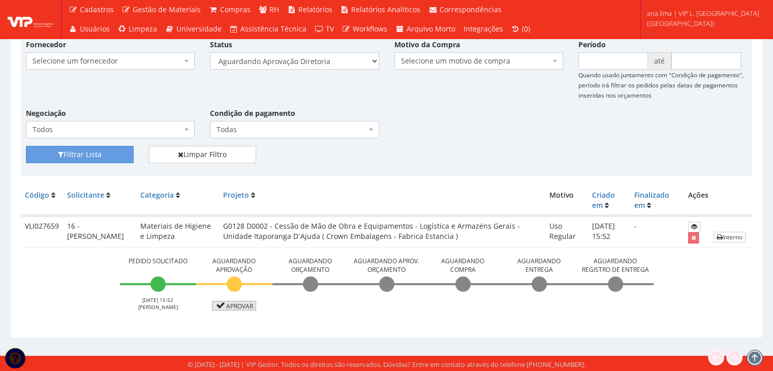
click at [241, 309] on link "Aprovar" at bounding box center [234, 306] width 45 height 10
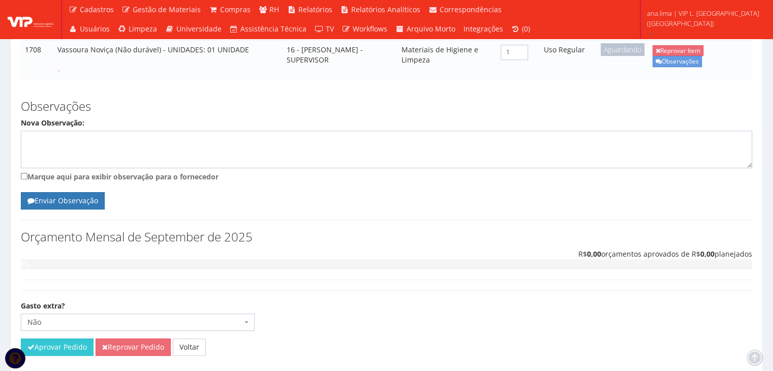
scroll to position [488, 0]
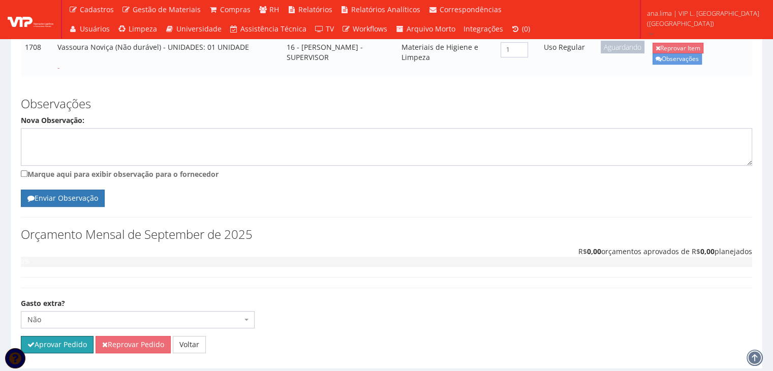
drag, startPoint x: 78, startPoint y: 307, endPoint x: 424, endPoint y: 56, distance: 427.5
click at [78, 336] on button "Aprovar Pedido" at bounding box center [57, 344] width 73 height 17
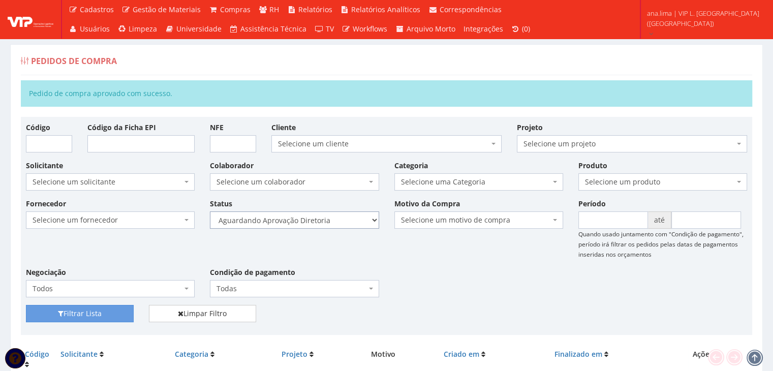
click at [335, 221] on select "Selecione um status Cancelado Aguardando Aprovação Diretoria Pedido Aprovado Ag…" at bounding box center [294, 219] width 169 height 17
click at [210, 211] on select "Selecione um status Cancelado Aguardando Aprovação Diretoria Pedido Aprovado Ag…" at bounding box center [294, 219] width 169 height 17
click at [116, 318] on button "Filtrar Lista" at bounding box center [80, 313] width 108 height 17
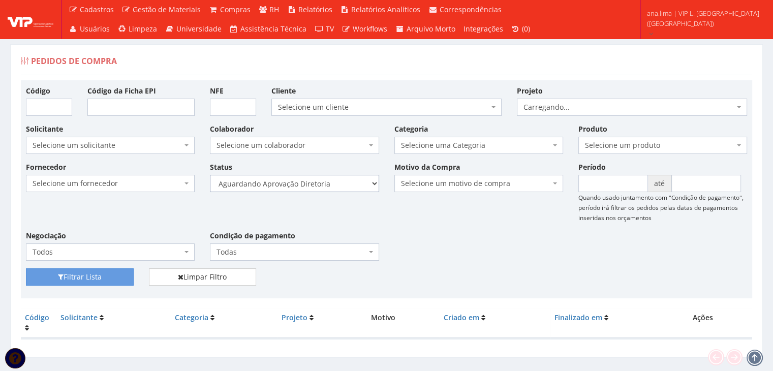
click at [336, 186] on select "Selecione um status Cancelado Aguardando Aprovação Diretoria Pedido Aprovado Ag…" at bounding box center [294, 183] width 169 height 17
select select "5"
click at [210, 175] on select "Selecione um status Cancelado Aguardando Aprovação Diretoria Pedido Aprovado Ag…" at bounding box center [294, 183] width 169 height 17
drag, startPoint x: 96, startPoint y: 279, endPoint x: 302, endPoint y: 249, distance: 208.6
click at [96, 279] on button "Filtrar Lista" at bounding box center [80, 276] width 108 height 17
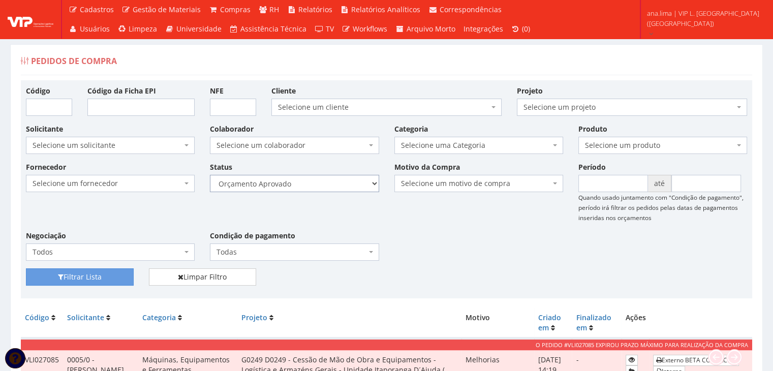
click at [321, 178] on select "Selecione um status Cancelado Aguardando Aprovação Diretoria Pedido Aprovado Ag…" at bounding box center [294, 183] width 169 height 17
select select "4"
click at [210, 175] on select "Selecione um status Cancelado Aguardando Aprovação Diretoria Pedido Aprovado Ag…" at bounding box center [294, 183] width 169 height 17
drag, startPoint x: 119, startPoint y: 280, endPoint x: 350, endPoint y: 232, distance: 235.0
click at [122, 276] on button "Filtrar Lista" at bounding box center [80, 276] width 108 height 17
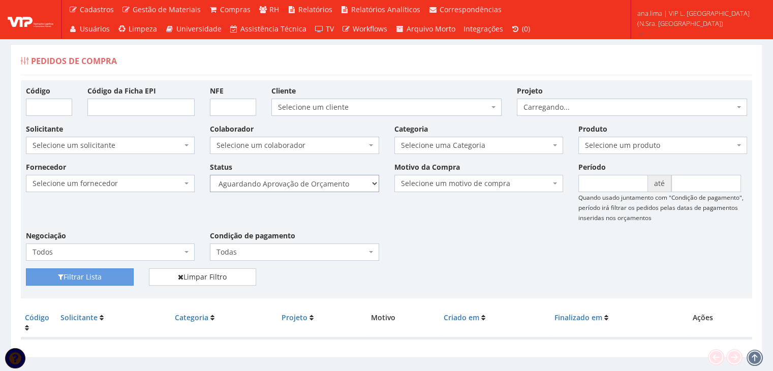
drag, startPoint x: 0, startPoint y: 0, endPoint x: 342, endPoint y: 186, distance: 389.4
click at [342, 184] on select "Selecione um status Cancelado Aguardando Aprovação Diretoria Pedido Aprovado Ag…" at bounding box center [294, 183] width 169 height 17
select select "1"
click at [210, 175] on select "Selecione um status Cancelado Aguardando Aprovação Diretoria Pedido Aprovado Ag…" at bounding box center [294, 183] width 169 height 17
click at [120, 277] on button "Filtrar Lista" at bounding box center [80, 276] width 108 height 17
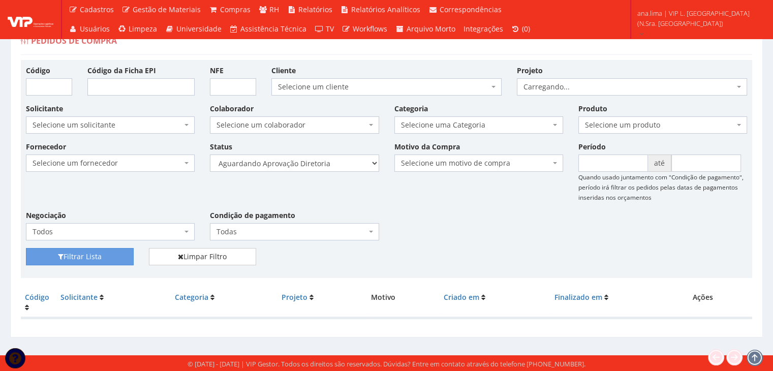
scroll to position [20, 0]
click at [335, 165] on select "Selecione um status Cancelado Aguardando Aprovação Diretoria Pedido Aprovado Ag…" at bounding box center [294, 163] width 169 height 17
select select "4"
click at [210, 155] on select "Selecione um status Cancelado Aguardando Aprovação Diretoria Pedido Aprovado Ag…" at bounding box center [294, 163] width 169 height 17
click at [125, 257] on button "Filtrar Lista" at bounding box center [80, 256] width 108 height 17
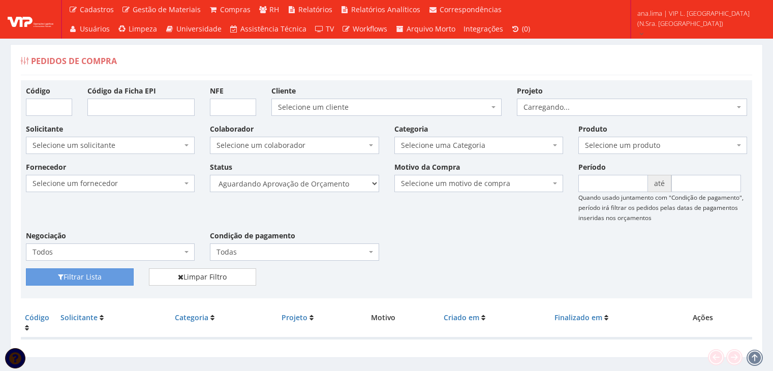
scroll to position [20, 0]
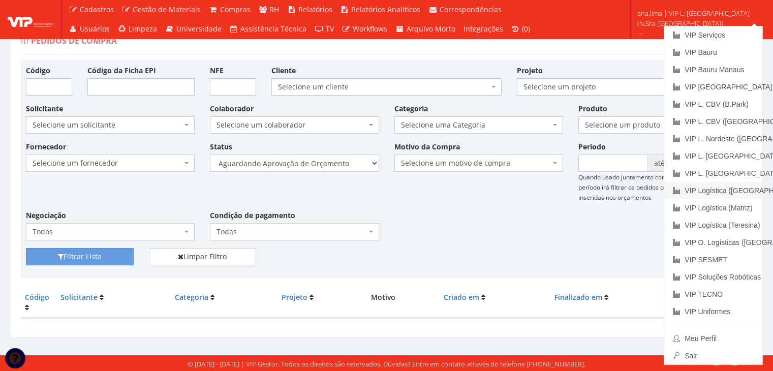
click at [701, 195] on link "VIP Logística ([GEOGRAPHIC_DATA])" at bounding box center [713, 190] width 98 height 17
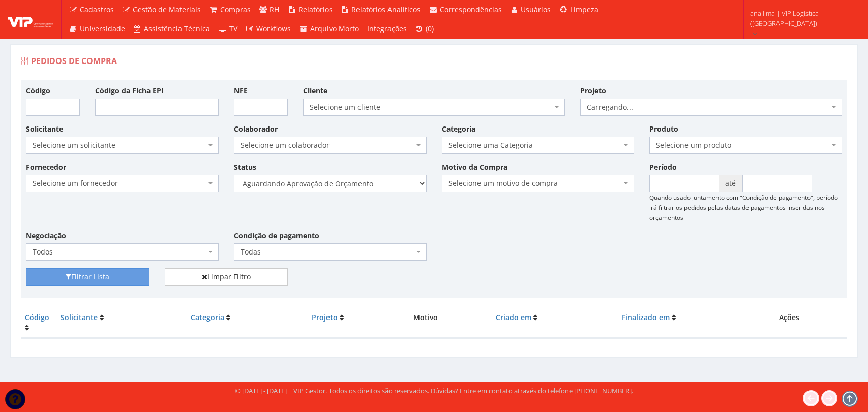
click at [385, 184] on select "Selecione um status Cancelado Aguardando Aprovação Diretoria Pedido Aprovado Ag…" at bounding box center [330, 183] width 193 height 17
select select "1"
click at [234, 175] on select "Selecione um status Cancelado Aguardando Aprovação Diretoria Pedido Aprovado Ag…" at bounding box center [330, 183] width 193 height 17
click at [113, 276] on button "Filtrar Lista" at bounding box center [88, 276] width 124 height 17
click at [378, 182] on select "Selecione um status Cancelado Aguardando Aprovação Diretoria Pedido Aprovado Ag…" at bounding box center [330, 183] width 193 height 17
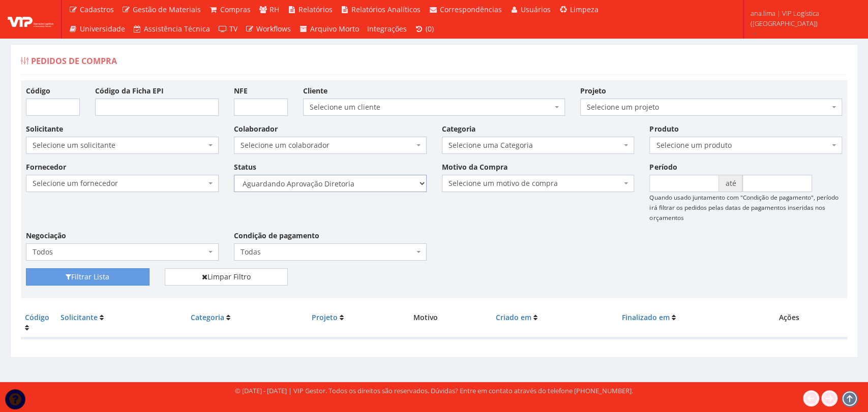
select select "4"
click at [234, 175] on select "Selecione um status Cancelado Aguardando Aprovação Diretoria Pedido Aprovado Ag…" at bounding box center [330, 183] width 193 height 17
click at [140, 278] on button "Filtrar Lista" at bounding box center [88, 276] width 124 height 17
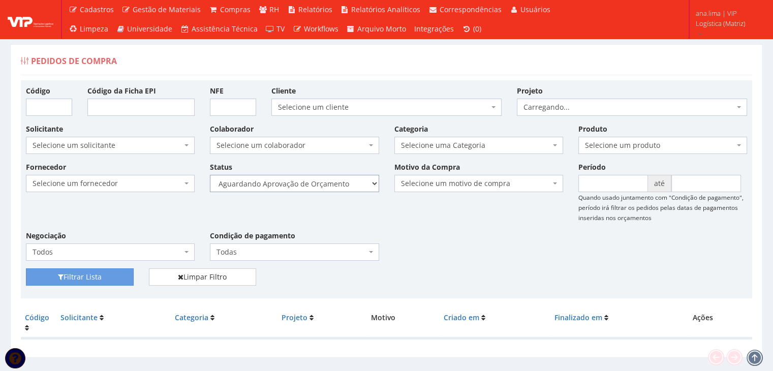
click at [366, 183] on select "Selecione um status Cancelado Aguardando Aprovação Diretoria Pedido Aprovado Ag…" at bounding box center [294, 183] width 169 height 17
select select "1"
click at [210, 175] on select "Selecione um status Cancelado Aguardando Aprovação Diretoria Pedido Aprovado Ag…" at bounding box center [294, 183] width 169 height 17
click at [118, 271] on button "Filtrar Lista" at bounding box center [80, 276] width 108 height 17
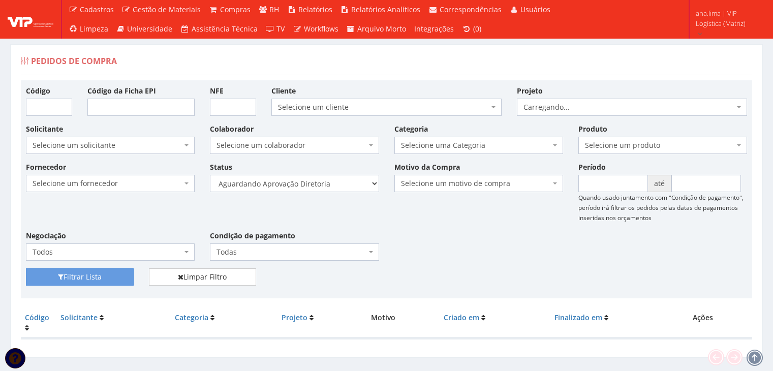
scroll to position [20, 0]
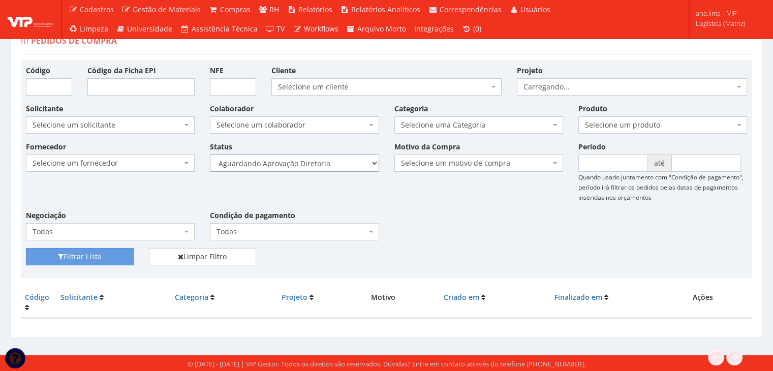
click at [335, 166] on select "Selecione um status Cancelado Aguardando Aprovação Diretoria Pedido Aprovado Ag…" at bounding box center [294, 163] width 169 height 17
select select "4"
click at [210, 155] on select "Selecione um status Cancelado Aguardando Aprovação Diretoria Pedido Aprovado Ag…" at bounding box center [294, 163] width 169 height 17
click at [118, 256] on button "Filtrar Lista" at bounding box center [80, 256] width 108 height 17
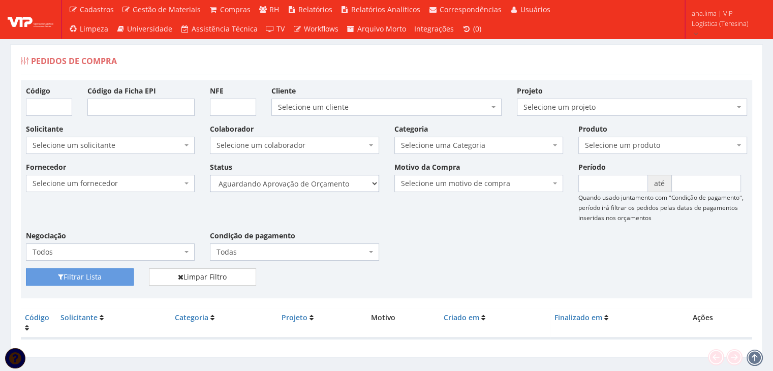
click at [342, 179] on select "Selecione um status Cancelado Aguardando Aprovação Diretoria Pedido Aprovado Ag…" at bounding box center [294, 183] width 169 height 17
select select "1"
click at [210, 175] on select "Selecione um status Cancelado Aguardando Aprovação Diretoria Pedido Aprovado Ag…" at bounding box center [294, 183] width 169 height 17
drag, startPoint x: 129, startPoint y: 269, endPoint x: 201, endPoint y: 253, distance: 74.5
click at [129, 269] on button "Filtrar Lista" at bounding box center [80, 276] width 108 height 17
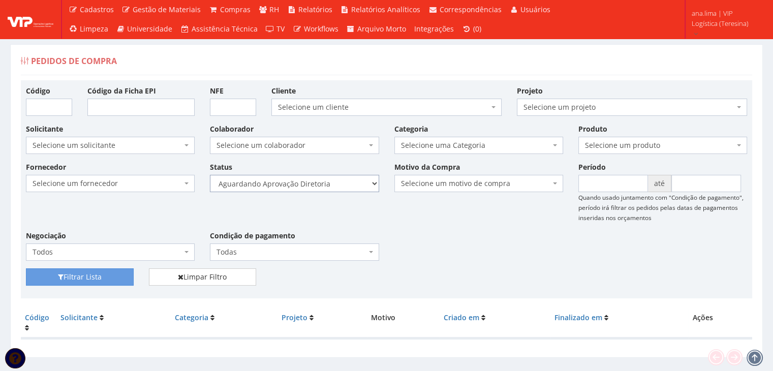
click at [322, 185] on select "Selecione um status Cancelado Aguardando Aprovação Diretoria Pedido Aprovado Ag…" at bounding box center [294, 183] width 169 height 17
select select "4"
click at [210, 175] on select "Selecione um status Cancelado Aguardando Aprovação Diretoria Pedido Aprovado Ag…" at bounding box center [294, 183] width 169 height 17
click at [118, 274] on button "Filtrar Lista" at bounding box center [80, 276] width 108 height 17
click at [345, 184] on select "Selecione um status Cancelado Aguardando Aprovação Diretoria Pedido Aprovado Ag…" at bounding box center [294, 183] width 169 height 17
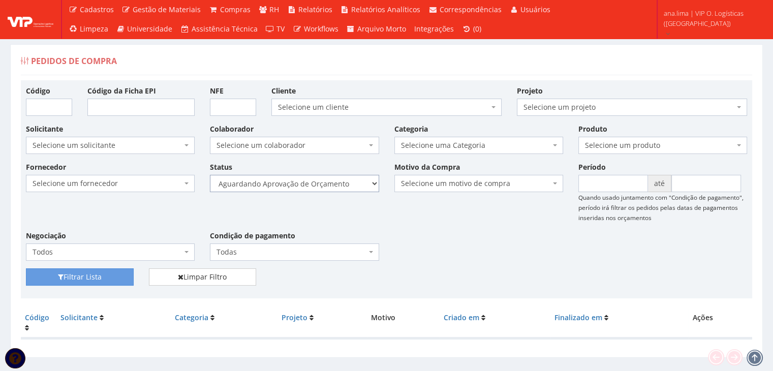
select select "1"
click at [210, 175] on select "Selecione um status Cancelado Aguardando Aprovação Diretoria Pedido Aprovado Ag…" at bounding box center [294, 183] width 169 height 17
click at [118, 275] on button "Filtrar Lista" at bounding box center [80, 276] width 108 height 17
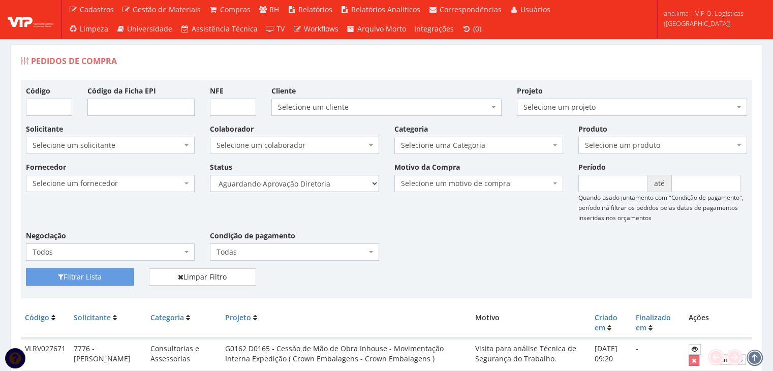
click at [323, 184] on select "Selecione um status Cancelado Aguardando Aprovação Diretoria Pedido Aprovado Ag…" at bounding box center [294, 183] width 169 height 17
click at [210, 175] on select "Selecione um status Cancelado Aguardando Aprovação Diretoria Pedido Aprovado Ag…" at bounding box center [294, 183] width 169 height 17
click at [112, 271] on button "Filtrar Lista" at bounding box center [80, 276] width 108 height 17
drag, startPoint x: 0, startPoint y: 0, endPoint x: 346, endPoint y: 189, distance: 393.7
click at [346, 189] on select "Selecione um status Cancelado Aguardando Aprovação Diretoria Pedido Aprovado Ag…" at bounding box center [294, 183] width 169 height 17
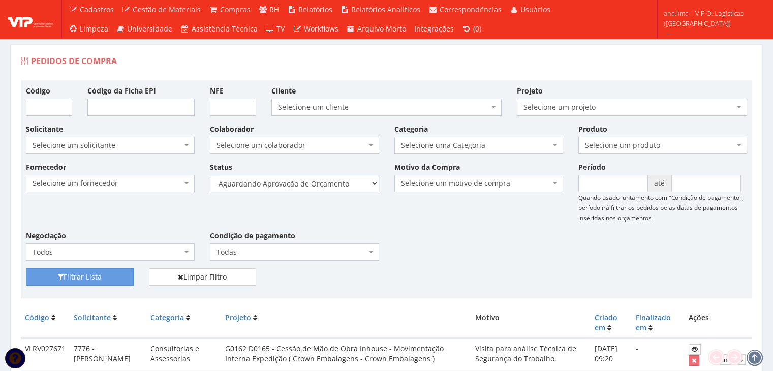
click at [210, 175] on select "Selecione um status Cancelado Aguardando Aprovação Diretoria Pedido Aprovado Ag…" at bounding box center [294, 183] width 169 height 17
click at [348, 190] on select "Selecione um status Cancelado Aguardando Aprovação Diretoria Pedido Aprovado Ag…" at bounding box center [294, 183] width 169 height 17
click at [485, 249] on div "Fornecedor Selecione um fornecedor ******** ******** 1000 MARCAS BRASIL 123 MIL…" at bounding box center [386, 215] width 736 height 107
click at [336, 181] on select "Selecione um status Cancelado Aguardando Aprovação Diretoria Pedido Aprovado Ag…" at bounding box center [294, 183] width 169 height 17
select select "1"
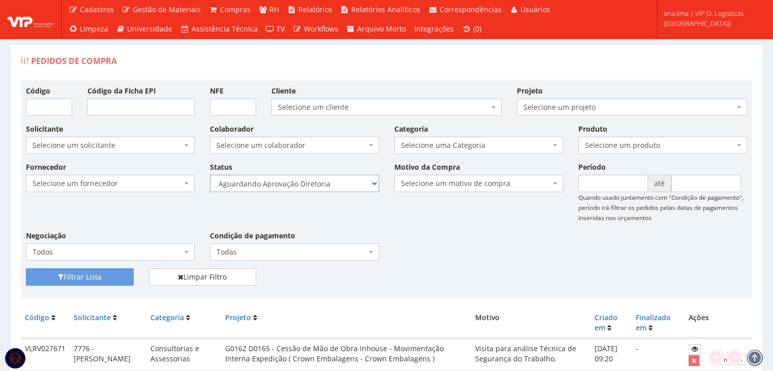
click at [210, 175] on select "Selecione um status Cancelado Aguardando Aprovação Diretoria Pedido Aprovado Ag…" at bounding box center [294, 183] width 169 height 17
click at [118, 275] on button "Filtrar Lista" at bounding box center [80, 276] width 108 height 17
click at [338, 183] on select "Selecione um status Cancelado Aguardando Aprovação Diretoria Pedido Aprovado Ag…" at bounding box center [294, 183] width 169 height 17
select select "4"
click at [210, 175] on select "Selecione um status Cancelado Aguardando Aprovação Diretoria Pedido Aprovado Ag…" at bounding box center [294, 183] width 169 height 17
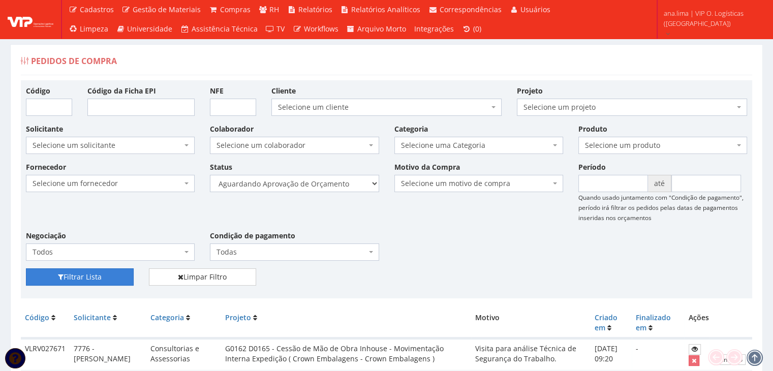
click at [127, 277] on button "Filtrar Lista" at bounding box center [80, 276] width 108 height 17
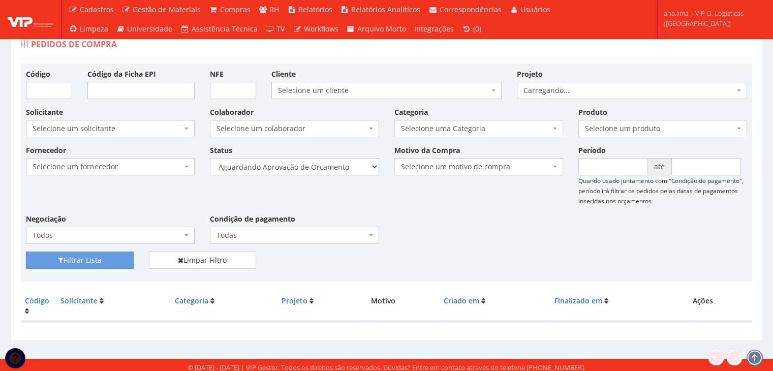
scroll to position [20, 0]
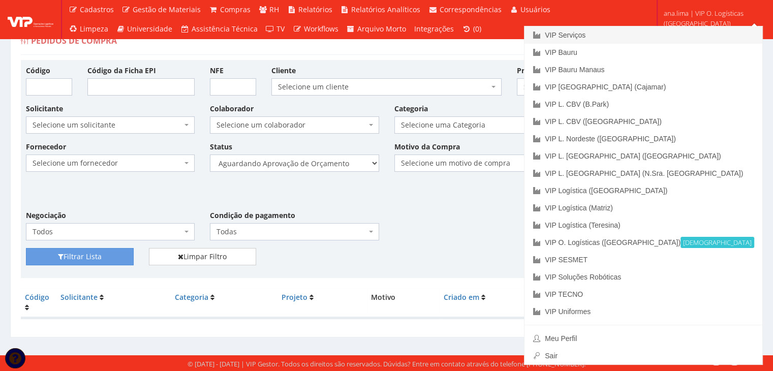
click at [667, 35] on link "VIP Serviços" at bounding box center [644, 34] width 238 height 17
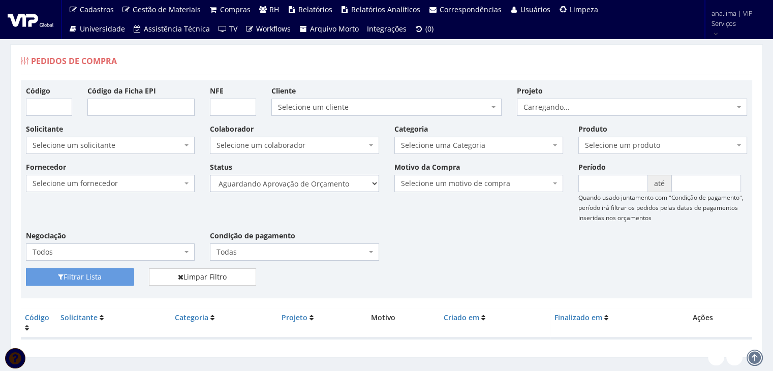
click at [364, 186] on select "Selecione um status Cancelado Aguardando Aprovação Diretoria Pedido Aprovado Ag…" at bounding box center [294, 183] width 169 height 17
select select "1"
click at [210, 175] on select "Selecione um status Cancelado Aguardando Aprovação Diretoria Pedido Aprovado Ag…" at bounding box center [294, 183] width 169 height 17
click at [124, 275] on button "Filtrar Lista" at bounding box center [80, 276] width 108 height 17
drag, startPoint x: 0, startPoint y: 0, endPoint x: 345, endPoint y: 183, distance: 390.9
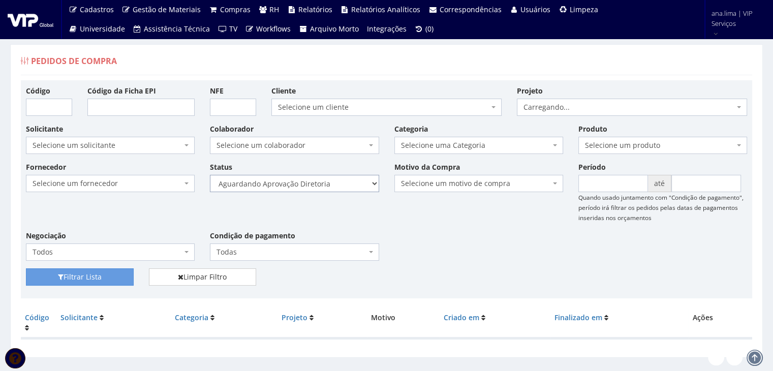
click at [345, 183] on select "Selecione um status Cancelado Aguardando Aprovação Diretoria Pedido Aprovado Ag…" at bounding box center [294, 183] width 169 height 17
select select "4"
click at [210, 175] on select "Selecione um status Cancelado Aguardando Aprovação Diretoria Pedido Aprovado Ag…" at bounding box center [294, 183] width 169 height 17
click at [113, 275] on button "Filtrar Lista" at bounding box center [80, 276] width 108 height 17
